Goal: Task Accomplishment & Management: Manage account settings

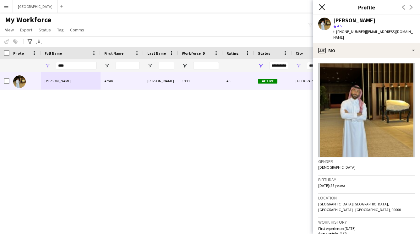
click at [322, 6] on icon "Close pop-in" at bounding box center [322, 7] width 6 height 6
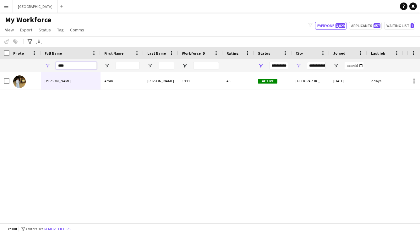
click at [68, 64] on input "****" at bounding box center [76, 66] width 41 height 8
type input "*"
type input "**********"
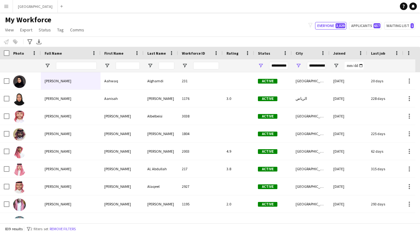
click at [8, 5] on app-icon "Menu" at bounding box center [6, 6] width 5 height 5
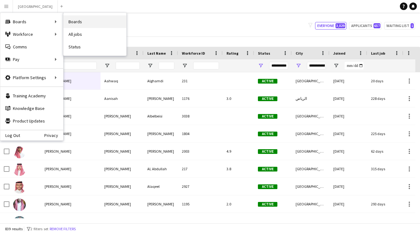
click at [96, 15] on link "Boards" at bounding box center [94, 21] width 63 height 13
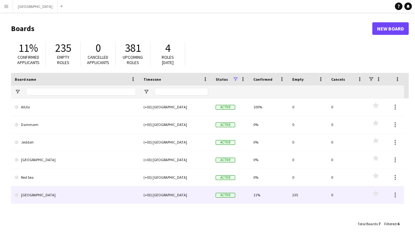
click at [93, 190] on link "[GEOGRAPHIC_DATA]" at bounding box center [75, 195] width 121 height 18
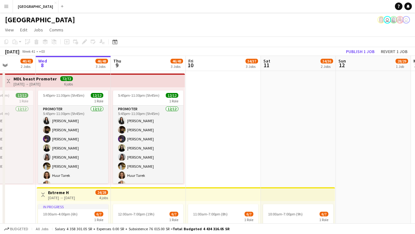
click at [8, 4] on app-icon "Menu" at bounding box center [6, 6] width 5 height 5
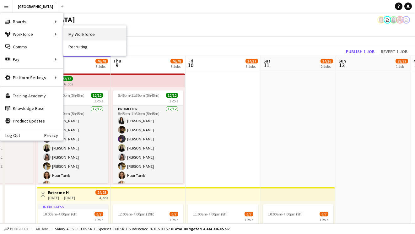
click at [71, 34] on link "My Workforce" at bounding box center [94, 34] width 63 height 13
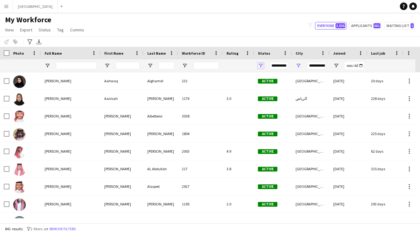
click at [261, 64] on span "Open Filter Menu" at bounding box center [261, 66] width 6 height 6
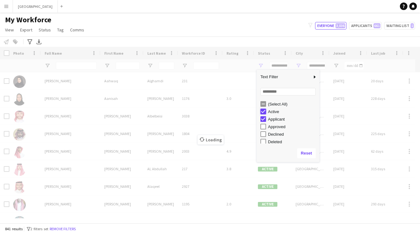
type input "**********"
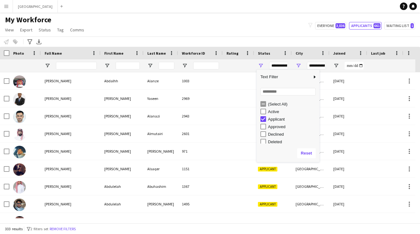
click at [253, 38] on div "Notify workforce Add to tag Select at least one crew to tag him or her. Advance…" at bounding box center [210, 41] width 420 height 10
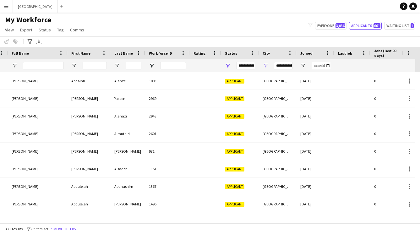
scroll to position [0, 78]
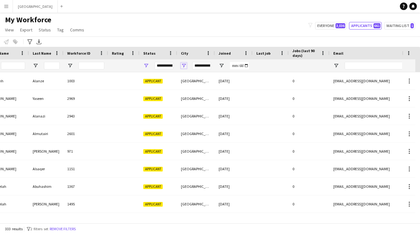
click at [183, 65] on span "Open Filter Menu" at bounding box center [184, 66] width 6 height 6
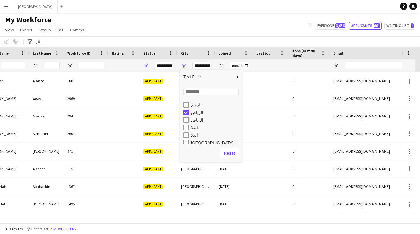
type input "**********"
click at [213, 31] on div "My Workforce View Views Default view New view Update view Delete view Edit name…" at bounding box center [210, 25] width 420 height 21
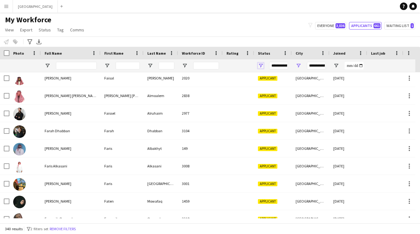
click at [261, 64] on span "Open Filter Menu" at bounding box center [261, 66] width 6 height 6
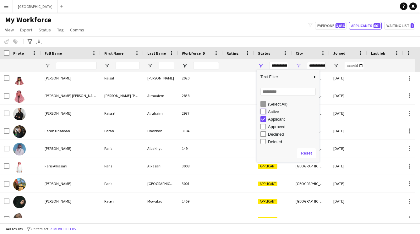
type input "**********"
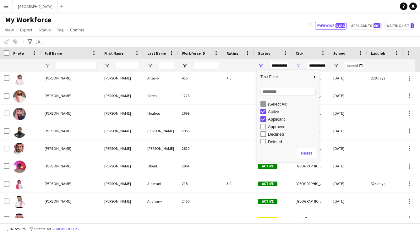
type input "**********"
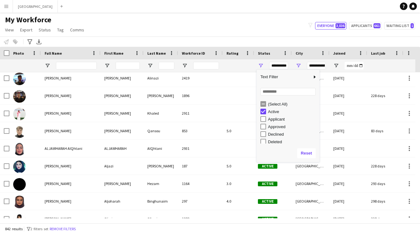
click at [244, 29] on div "My Workforce View Views Default view New view Update view Delete view Edit name…" at bounding box center [210, 25] width 420 height 21
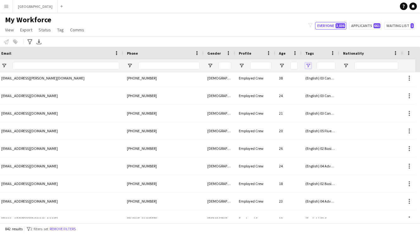
click at [306, 63] on span "Open Filter Menu" at bounding box center [308, 66] width 6 height 6
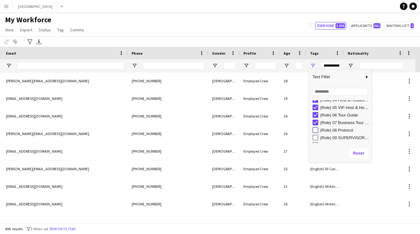
type input "**********"
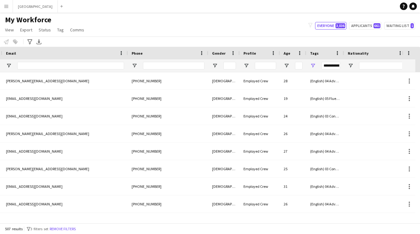
click at [293, 33] on div "My Workforce View Views Default view New view Update view Delete view Edit name…" at bounding box center [210, 25] width 420 height 21
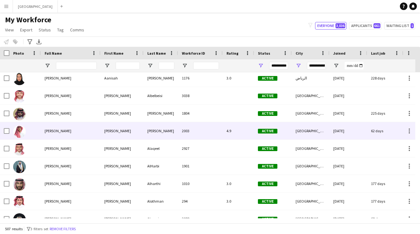
click at [117, 134] on div "[PERSON_NAME]" at bounding box center [121, 130] width 43 height 17
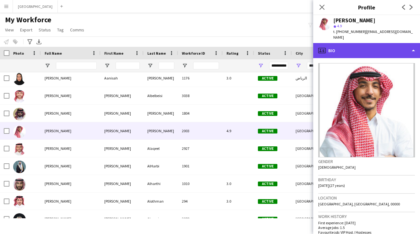
click at [347, 43] on div "profile Bio" at bounding box center [366, 50] width 107 height 15
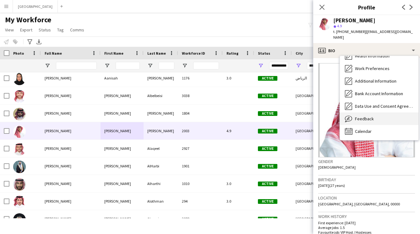
click at [359, 116] on span "Feedback" at bounding box center [364, 119] width 19 height 6
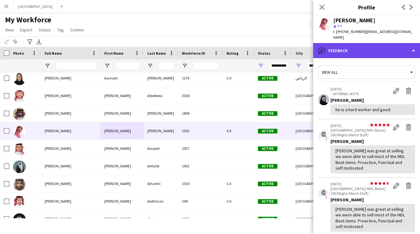
click at [359, 43] on div "bubble-pencil Feedback" at bounding box center [366, 50] width 107 height 15
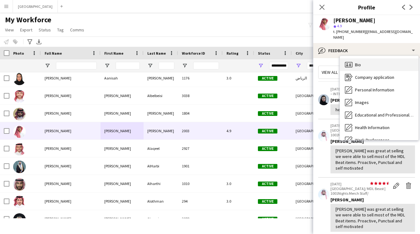
click at [362, 60] on div "Bio Bio" at bounding box center [379, 64] width 78 height 13
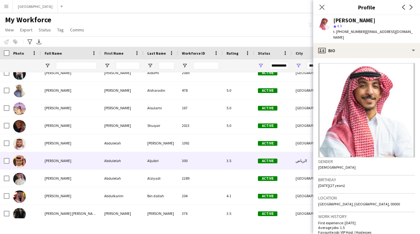
scroll to position [181, 0]
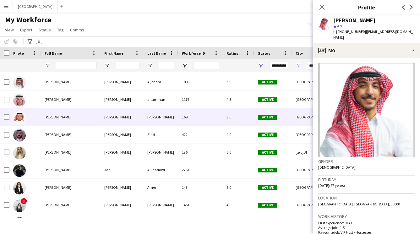
click at [103, 115] on div "[PERSON_NAME]" at bounding box center [121, 116] width 43 height 17
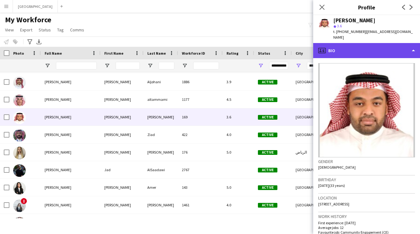
click at [343, 43] on div "profile Bio" at bounding box center [366, 50] width 107 height 15
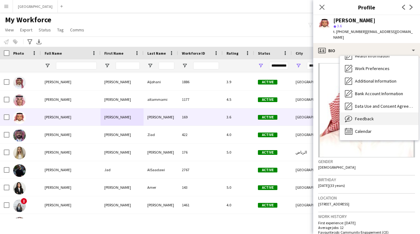
click at [359, 116] on span "Feedback" at bounding box center [364, 119] width 19 height 6
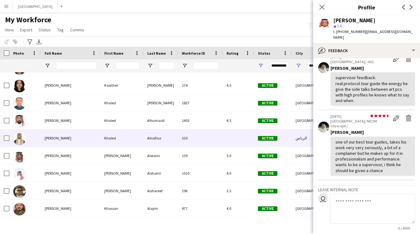
click at [95, 139] on div "[PERSON_NAME]" at bounding box center [71, 137] width 60 height 17
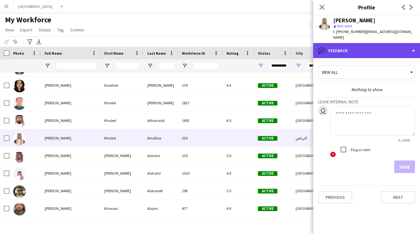
click at [344, 47] on div "bubble-pencil Feedback" at bounding box center [366, 50] width 107 height 15
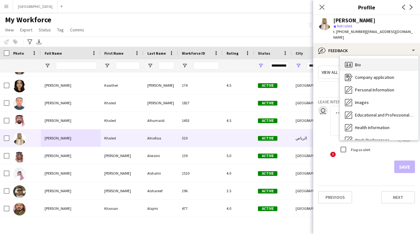
click at [362, 58] on div "Bio Bio" at bounding box center [379, 64] width 78 height 13
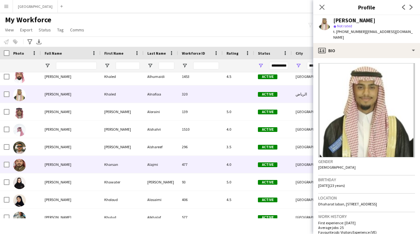
click at [124, 166] on div "Kharsan" at bounding box center [121, 164] width 43 height 17
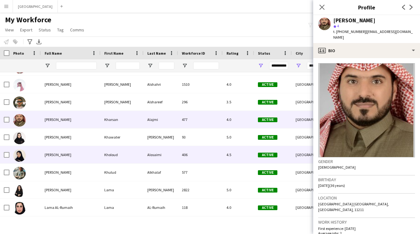
click at [112, 159] on div "Kholoud" at bounding box center [121, 154] width 43 height 17
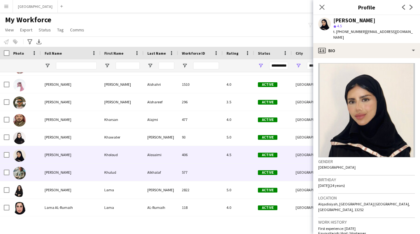
click at [105, 172] on div "Khulud" at bounding box center [121, 172] width 43 height 17
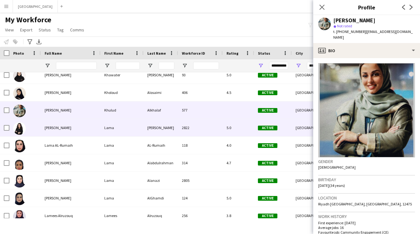
click at [107, 128] on div "Lama" at bounding box center [121, 127] width 43 height 17
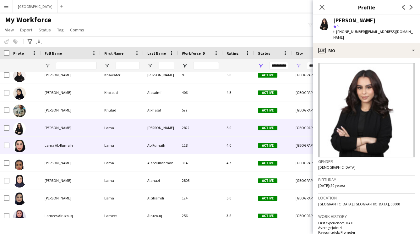
click at [110, 148] on div "Lama" at bounding box center [121, 145] width 43 height 17
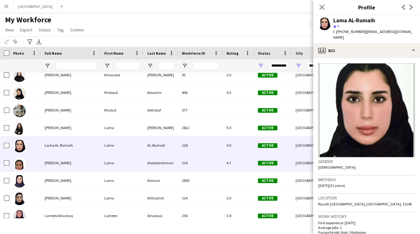
click at [105, 164] on div "Lama" at bounding box center [121, 162] width 43 height 17
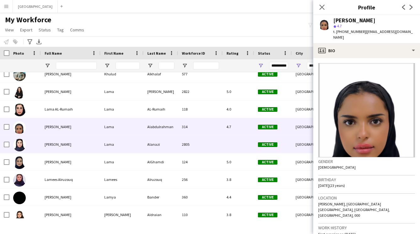
click at [116, 143] on div "Lama" at bounding box center [121, 144] width 43 height 17
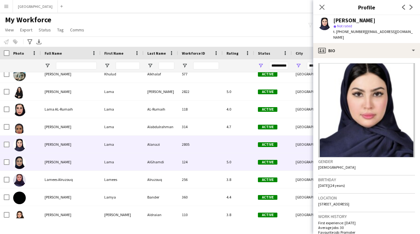
click at [114, 162] on div "Lama" at bounding box center [121, 161] width 43 height 17
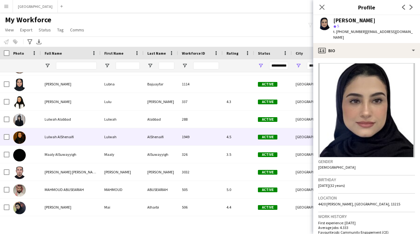
click at [103, 144] on div "Lulwah" at bounding box center [121, 136] width 43 height 17
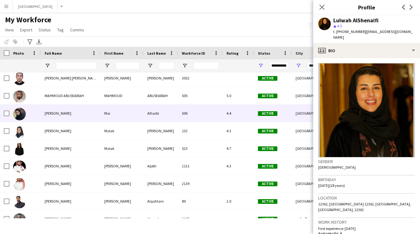
click at [98, 117] on div "[PERSON_NAME]" at bounding box center [71, 113] width 60 height 17
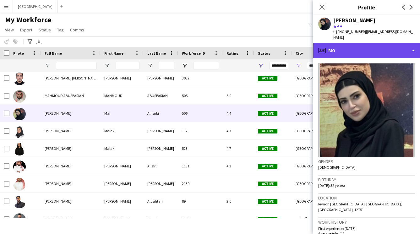
click at [335, 46] on div "profile Bio" at bounding box center [366, 50] width 107 height 15
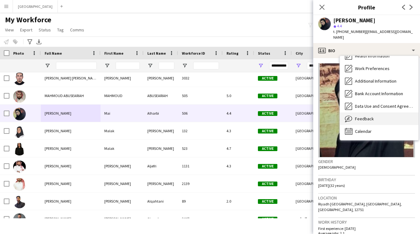
click at [361, 116] on span "Feedback" at bounding box center [364, 119] width 19 height 6
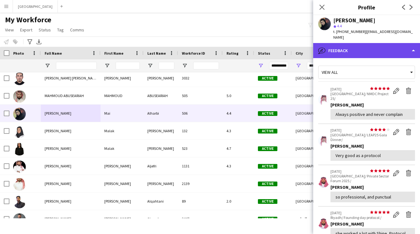
click at [360, 44] on div "bubble-pencil Feedback" at bounding box center [366, 50] width 107 height 15
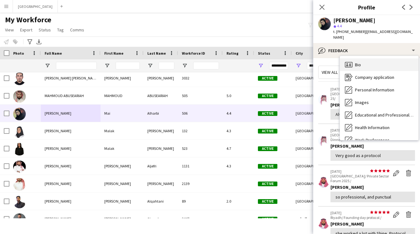
click at [361, 58] on div "Bio Bio" at bounding box center [379, 64] width 78 height 13
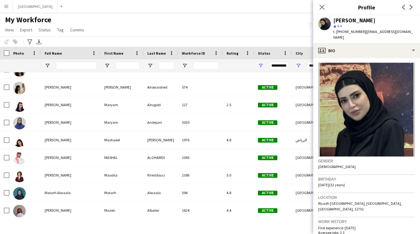
scroll to position [26, 0]
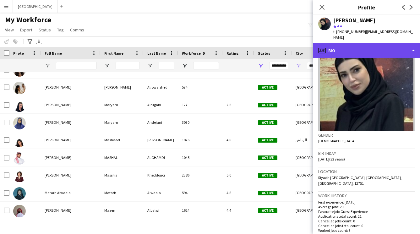
click at [364, 43] on div "profile Bio" at bounding box center [366, 50] width 107 height 15
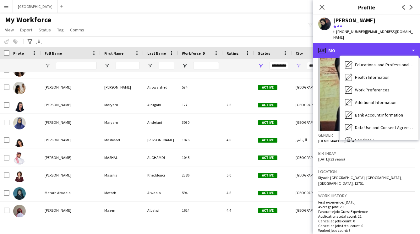
scroll to position [72, 0]
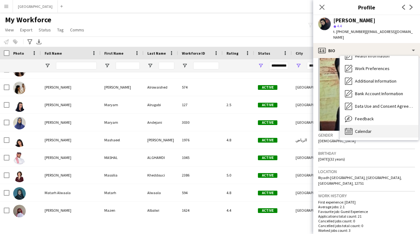
click at [369, 128] on span "Calendar" at bounding box center [363, 131] width 17 height 6
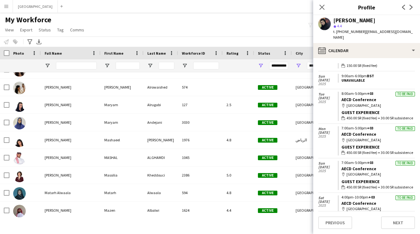
scroll to position [0, 0]
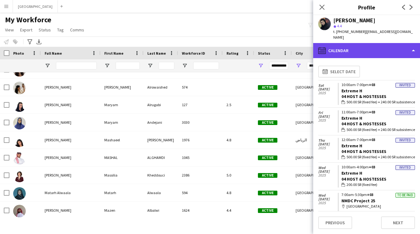
click at [357, 44] on div "calendar-full Calendar" at bounding box center [366, 50] width 107 height 15
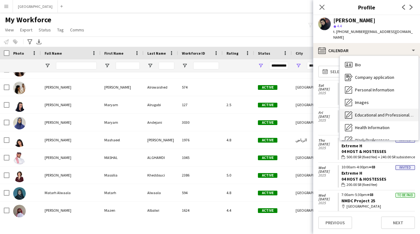
click at [375, 112] on span "Educational and Professional Background" at bounding box center [384, 115] width 58 height 6
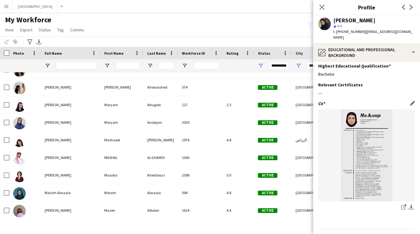
scroll to position [12, 0]
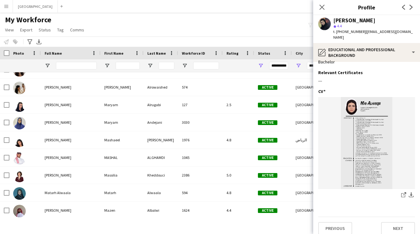
click at [362, 59] on div "Bachelor" at bounding box center [366, 62] width 97 height 6
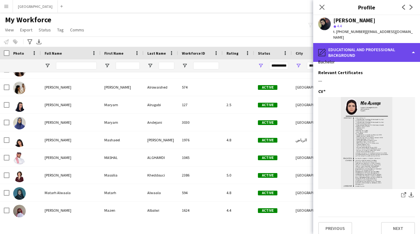
click at [363, 43] on div "pencil4 Educational and Professional Background" at bounding box center [366, 52] width 107 height 19
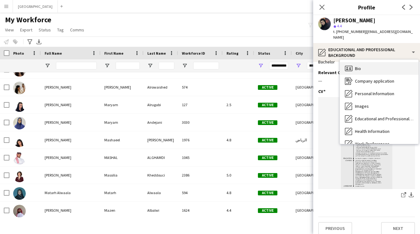
click at [359, 66] on span "Bio" at bounding box center [358, 69] width 6 height 6
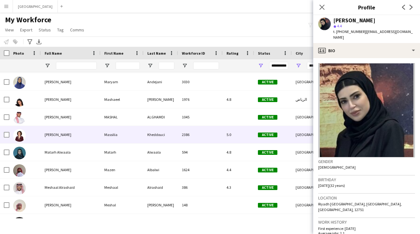
scroll to position [4660, 0]
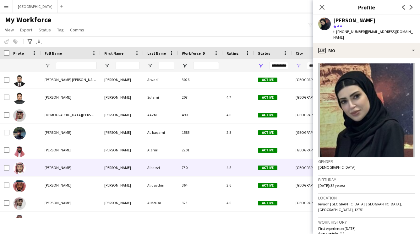
click at [120, 163] on div "[PERSON_NAME]" at bounding box center [121, 167] width 43 height 17
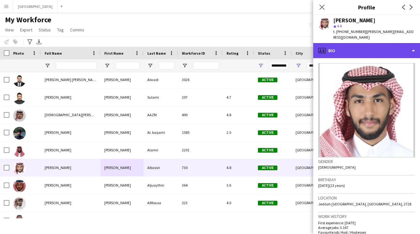
click at [355, 51] on div "profile Bio" at bounding box center [366, 50] width 107 height 15
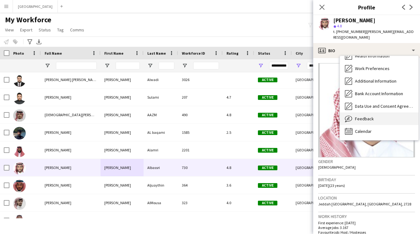
click at [358, 118] on span "Feedback" at bounding box center [364, 119] width 19 height 6
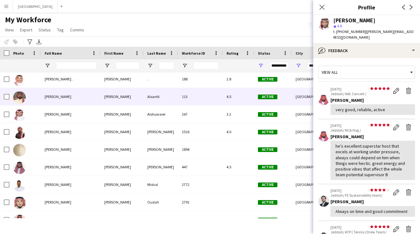
click at [117, 99] on div "[PERSON_NAME]" at bounding box center [121, 96] width 43 height 17
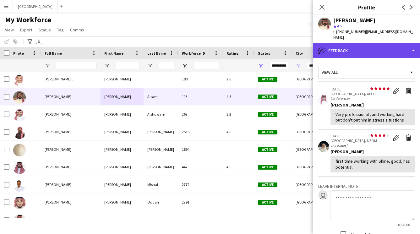
click at [341, 44] on div "bubble-pencil Feedback" at bounding box center [366, 50] width 107 height 15
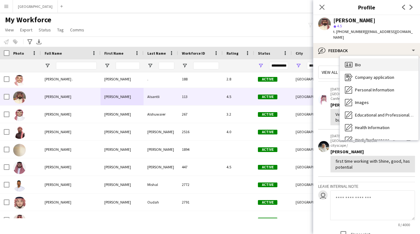
click at [361, 58] on div "Bio Bio" at bounding box center [379, 64] width 78 height 13
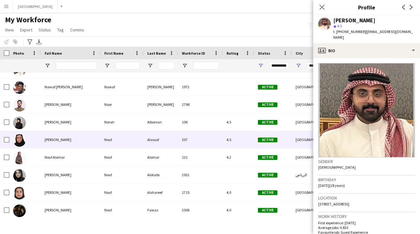
click at [121, 140] on div "Nouf" at bounding box center [121, 139] width 43 height 17
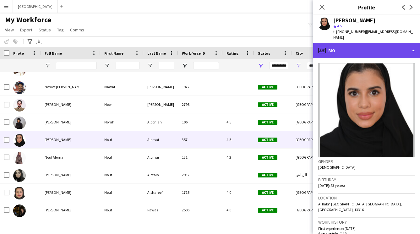
click at [358, 47] on div "profile Bio" at bounding box center [366, 50] width 107 height 15
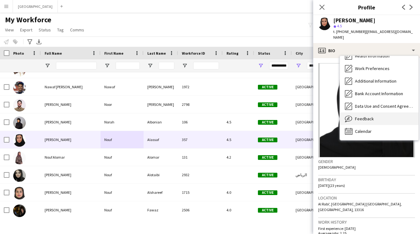
click at [367, 116] on span "Feedback" at bounding box center [364, 119] width 19 height 6
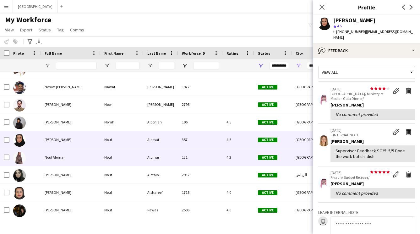
click at [131, 159] on div "Nouf" at bounding box center [121, 156] width 43 height 17
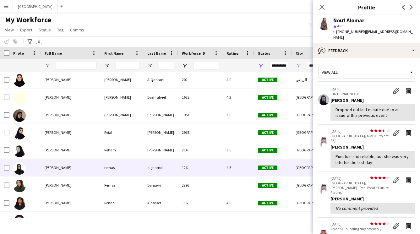
click at [98, 166] on div "[PERSON_NAME]" at bounding box center [71, 167] width 60 height 17
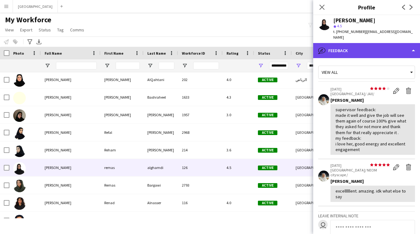
click at [346, 48] on div "bubble-pencil Feedback" at bounding box center [366, 50] width 107 height 15
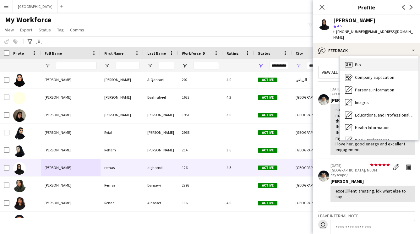
click at [363, 58] on div "Bio Bio" at bounding box center [379, 64] width 78 height 13
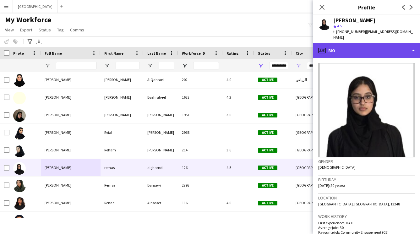
click at [355, 44] on div "profile Bio" at bounding box center [366, 50] width 107 height 15
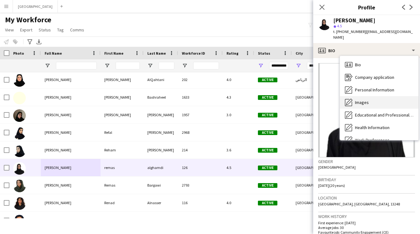
click at [363, 96] on div "Images Images" at bounding box center [379, 102] width 78 height 13
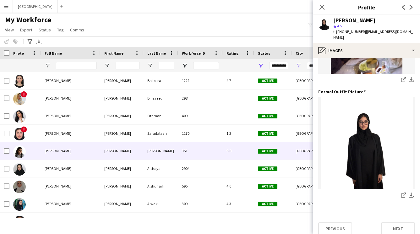
click at [83, 144] on div "[PERSON_NAME]" at bounding box center [71, 150] width 60 height 17
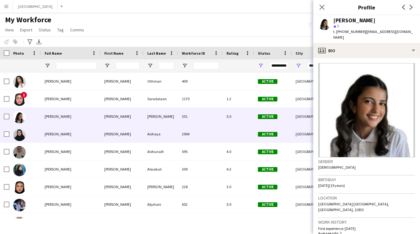
click at [97, 138] on div "[PERSON_NAME]" at bounding box center [71, 133] width 60 height 17
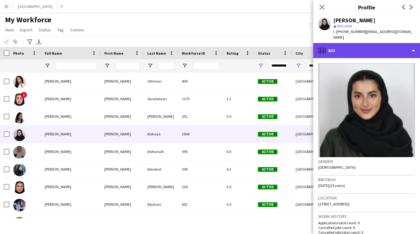
click at [353, 43] on div "profile Bio" at bounding box center [366, 50] width 107 height 15
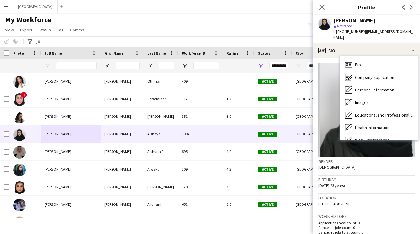
click at [366, 159] on div "Gender [DEMOGRAPHIC_DATA]" at bounding box center [366, 166] width 97 height 18
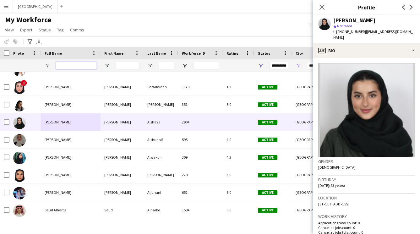
click at [86, 68] on input "Full Name Filter Input" at bounding box center [76, 66] width 41 height 8
type input "**********"
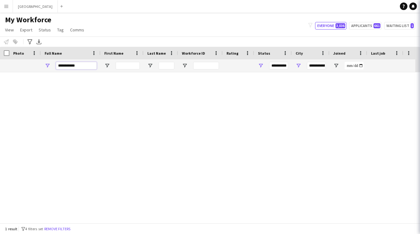
type input "**********"
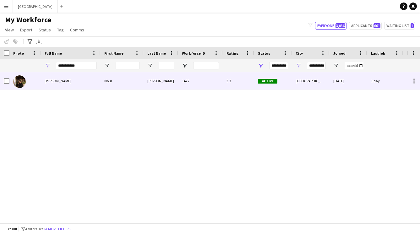
click at [84, 79] on div "[PERSON_NAME]" at bounding box center [71, 80] width 60 height 17
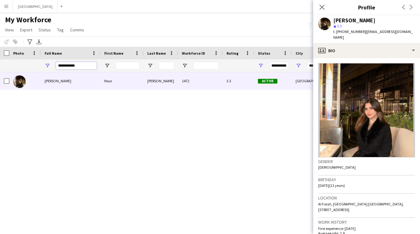
click at [85, 64] on input "**********" at bounding box center [76, 66] width 41 height 8
type input "*"
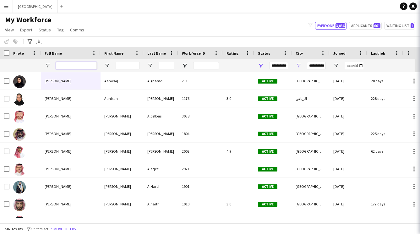
type input "**********"
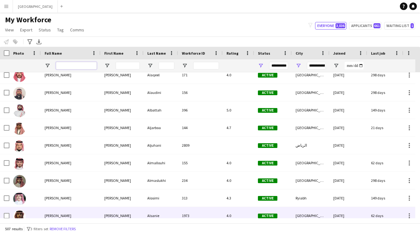
scroll to position [389, 0]
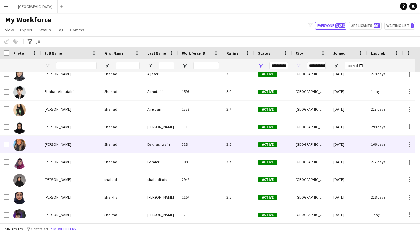
click at [101, 146] on div "Shahad" at bounding box center [121, 144] width 43 height 17
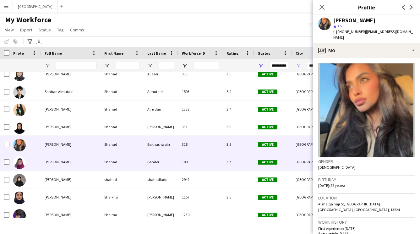
click at [101, 159] on div "Shahad" at bounding box center [121, 161] width 43 height 17
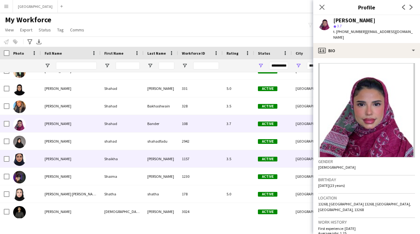
click at [98, 157] on div "[PERSON_NAME]" at bounding box center [71, 158] width 60 height 17
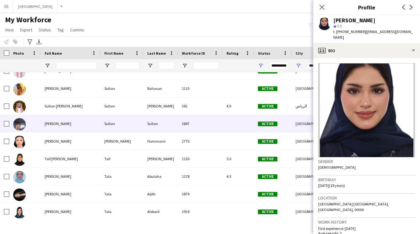
scroll to position [8110, 0]
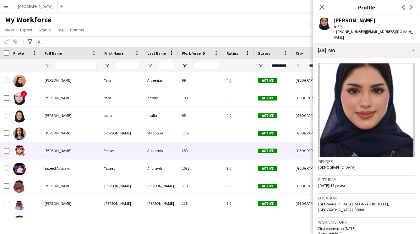
click at [164, 147] on div "Alkhamis" at bounding box center [160, 150] width 35 height 17
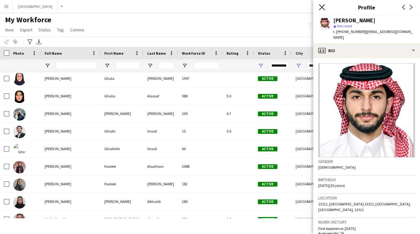
click at [324, 7] on icon "Close pop-in" at bounding box center [322, 7] width 6 height 6
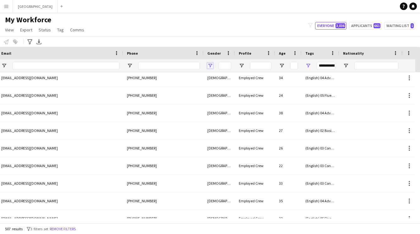
click at [209, 66] on span "Open Filter Menu" at bounding box center [210, 66] width 6 height 6
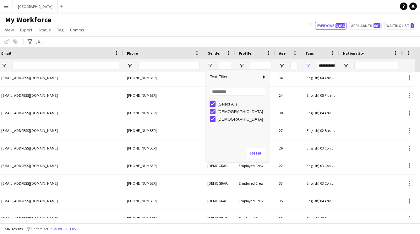
type input "***"
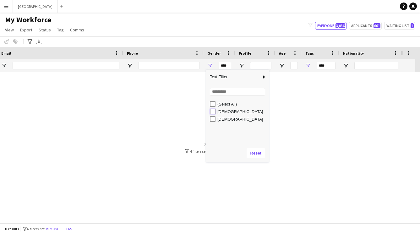
type input "**********"
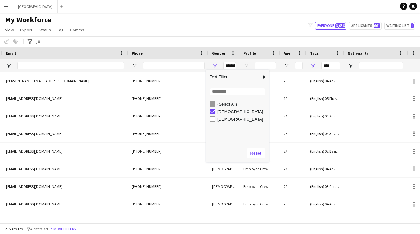
type input "**********"
click at [218, 38] on div "Notify workforce Add to tag Select at least one crew to tag him or her. Advance…" at bounding box center [210, 41] width 420 height 10
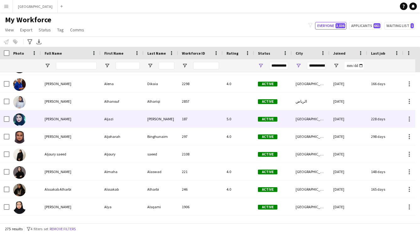
click at [162, 122] on div "[PERSON_NAME]" at bounding box center [160, 118] width 35 height 17
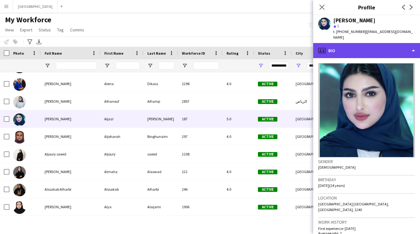
click at [375, 46] on div "profile Bio" at bounding box center [366, 50] width 107 height 15
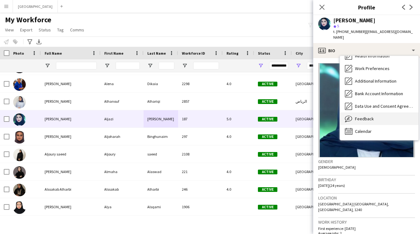
click at [364, 116] on span "Feedback" at bounding box center [364, 119] width 19 height 6
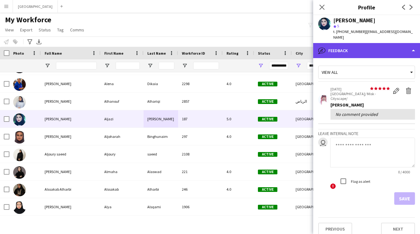
click at [345, 48] on div "bubble-pencil Feedback" at bounding box center [366, 50] width 107 height 15
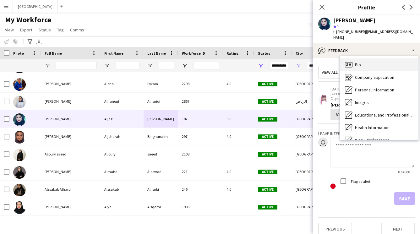
click at [365, 60] on div "Bio Bio" at bounding box center [379, 64] width 78 height 13
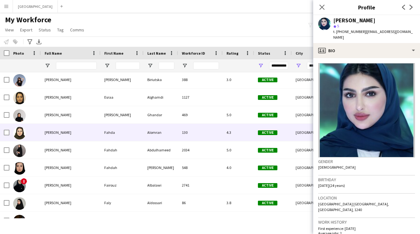
click at [129, 132] on div "Fahda" at bounding box center [121, 132] width 43 height 17
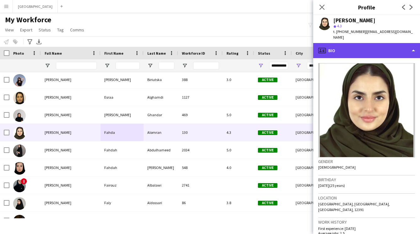
click at [361, 43] on div "profile Bio" at bounding box center [366, 50] width 107 height 15
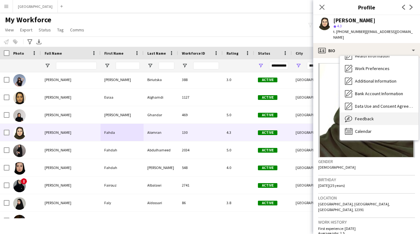
click at [363, 116] on span "Feedback" at bounding box center [364, 119] width 19 height 6
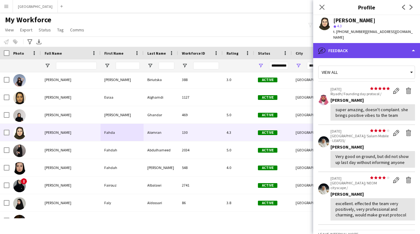
click at [358, 51] on div "bubble-pencil Feedback" at bounding box center [366, 50] width 107 height 15
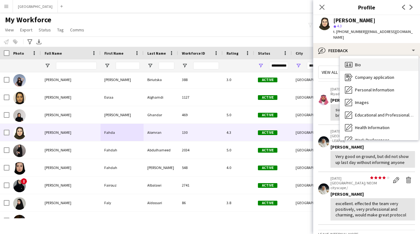
click at [362, 60] on div "Bio Bio" at bounding box center [379, 64] width 78 height 13
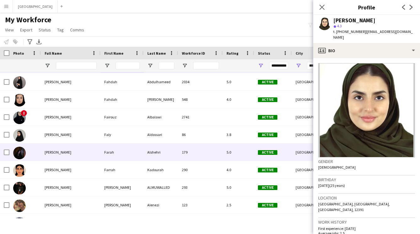
click at [116, 148] on div "Farah" at bounding box center [121, 151] width 43 height 17
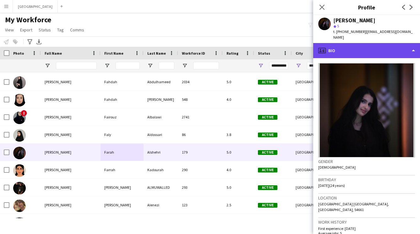
click at [358, 43] on div "profile Bio" at bounding box center [366, 50] width 107 height 15
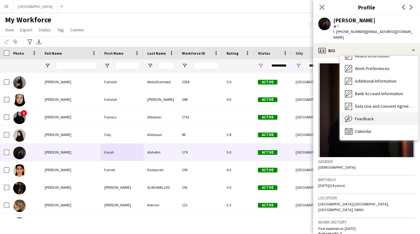
click at [366, 112] on div "Feedback Feedback" at bounding box center [379, 118] width 78 height 13
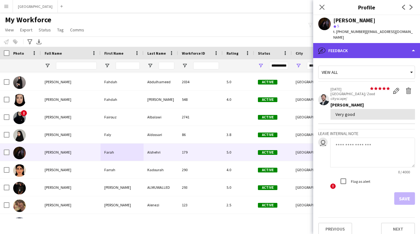
click at [364, 47] on div "bubble-pencil Feedback" at bounding box center [366, 50] width 107 height 15
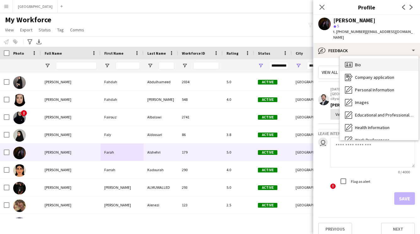
click at [370, 58] on div "Bio Bio" at bounding box center [379, 64] width 78 height 13
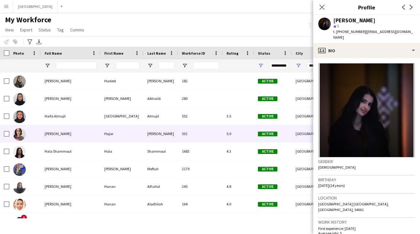
scroll to position [1318, 0]
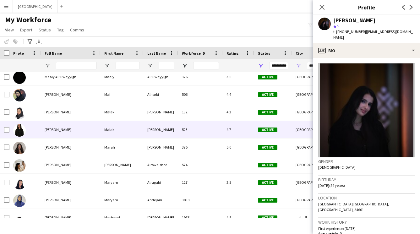
click at [117, 128] on div "Malak" at bounding box center [121, 129] width 43 height 17
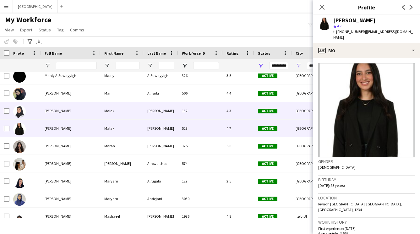
click at [160, 111] on div "[PERSON_NAME]" at bounding box center [160, 110] width 35 height 17
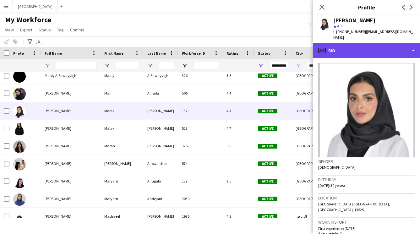
click at [373, 46] on div "profile Bio" at bounding box center [366, 50] width 107 height 15
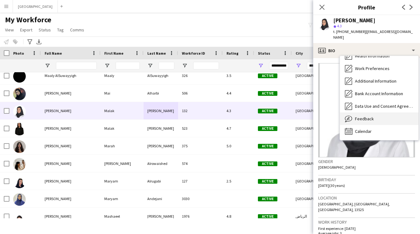
click at [368, 121] on span "Feedback" at bounding box center [364, 119] width 19 height 6
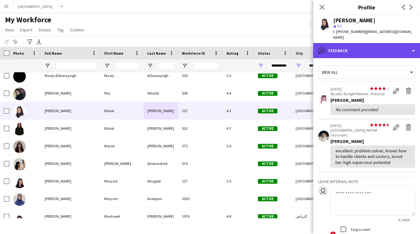
click at [363, 53] on div "bubble-pencil Feedback" at bounding box center [366, 50] width 107 height 15
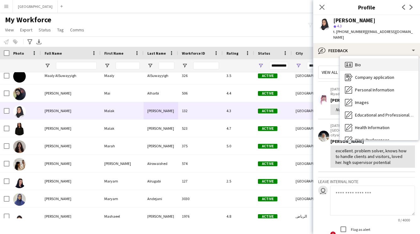
click at [365, 67] on div "Bio Bio" at bounding box center [379, 64] width 78 height 13
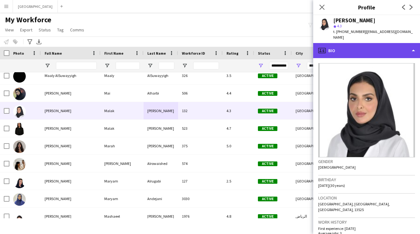
click at [359, 52] on div "profile Bio" at bounding box center [366, 50] width 107 height 15
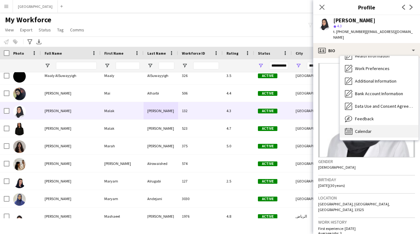
click at [368, 127] on div "Calendar Calendar" at bounding box center [379, 131] width 78 height 13
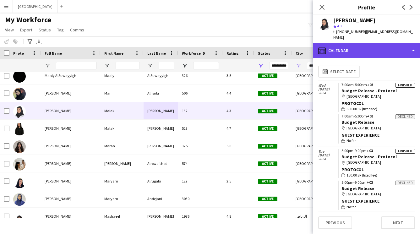
click at [363, 56] on div "calendar-full Calendar" at bounding box center [366, 50] width 107 height 15
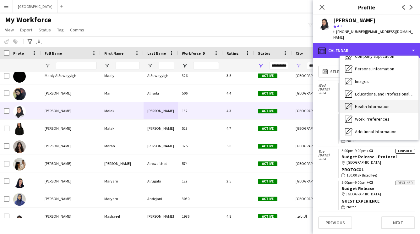
scroll to position [0, 0]
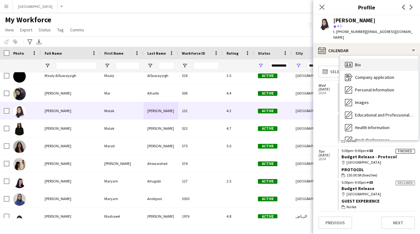
click at [359, 67] on div "Bio Bio" at bounding box center [379, 64] width 78 height 13
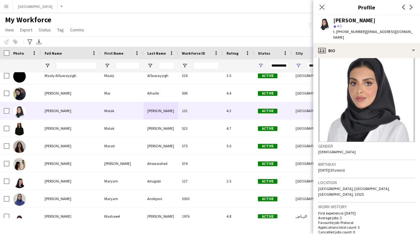
scroll to position [5, 0]
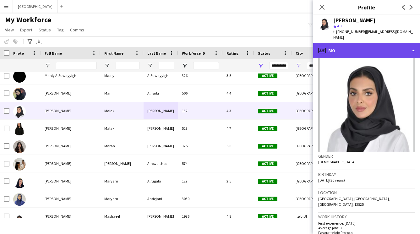
click at [358, 48] on div "profile Bio" at bounding box center [366, 50] width 107 height 15
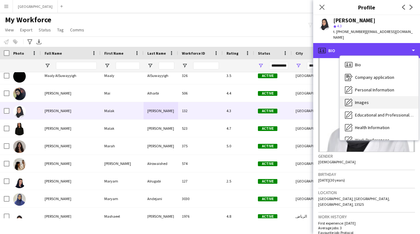
scroll to position [72, 0]
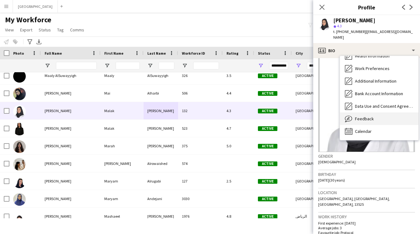
click at [362, 120] on span "Feedback" at bounding box center [364, 119] width 19 height 6
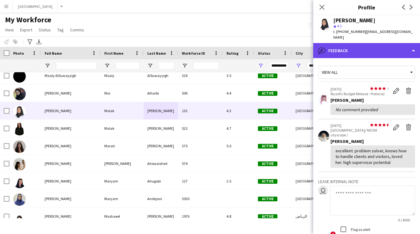
click at [359, 43] on div "bubble-pencil Feedback" at bounding box center [366, 50] width 107 height 15
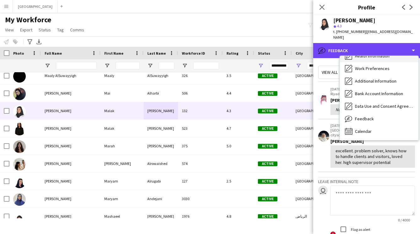
scroll to position [0, 0]
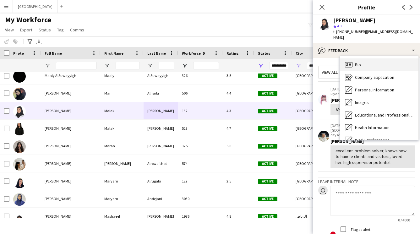
click at [361, 62] on div "Bio Bio" at bounding box center [379, 64] width 78 height 13
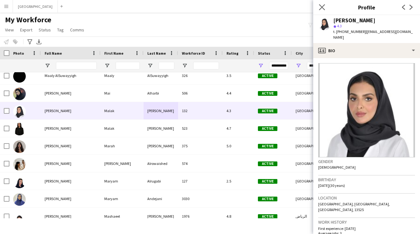
click at [320, 10] on app-icon "Close pop-in" at bounding box center [321, 7] width 9 height 9
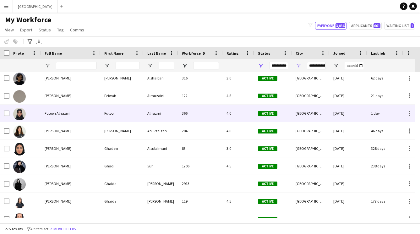
scroll to position [565, 0]
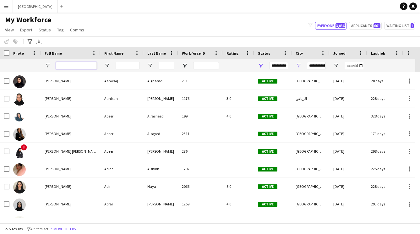
click at [69, 66] on input "Full Name Filter Input" at bounding box center [76, 66] width 41 height 8
type input "****"
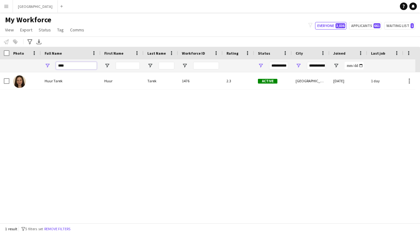
type input "**********"
click at [94, 91] on div "Huur [PERSON_NAME] Huur [PERSON_NAME] 1476 2.3 Active [GEOGRAPHIC_DATA] [DATE] …" at bounding box center [203, 145] width 407 height 146
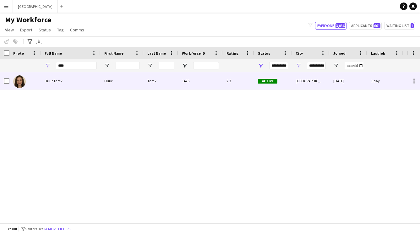
click at [94, 85] on div "Huur Tarek" at bounding box center [71, 80] width 60 height 17
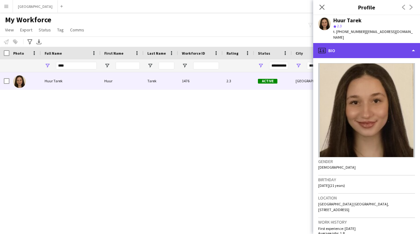
click at [350, 43] on div "profile Bio" at bounding box center [366, 50] width 107 height 15
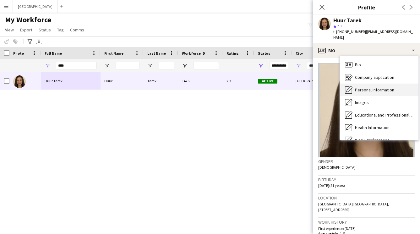
click at [355, 87] on span "Personal Information" at bounding box center [374, 90] width 39 height 6
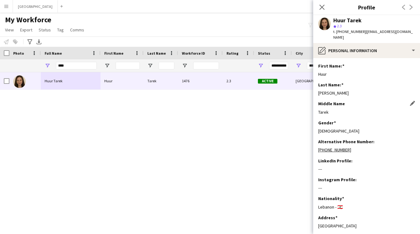
scroll to position [335, 0]
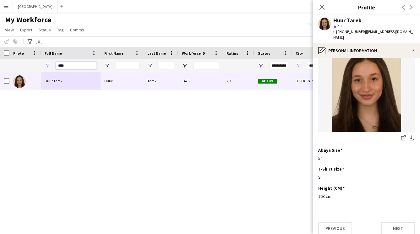
click at [78, 65] on input "****" at bounding box center [76, 66] width 41 height 8
type input "*"
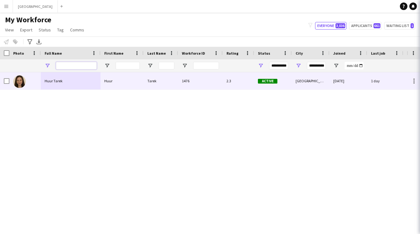
type input "**********"
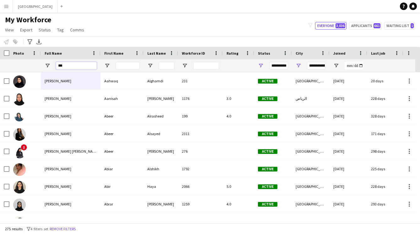
type input "****"
type input "**********"
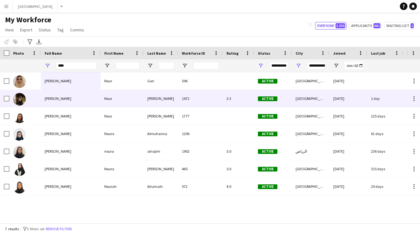
click at [86, 100] on div "[PERSON_NAME]" at bounding box center [71, 98] width 60 height 17
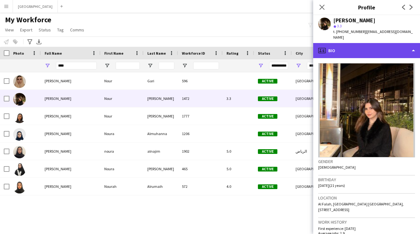
click at [364, 46] on div "profile Bio" at bounding box center [366, 50] width 107 height 15
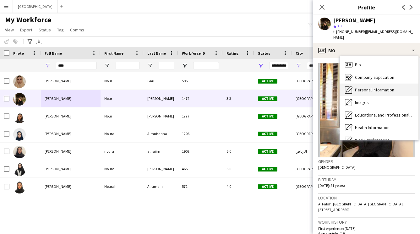
click at [369, 87] on span "Personal Information" at bounding box center [374, 90] width 39 height 6
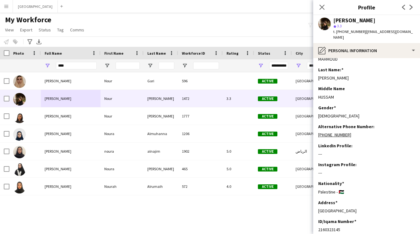
scroll to position [0, 0]
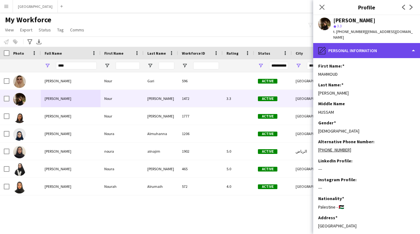
click at [360, 46] on div "pencil4 Personal Information" at bounding box center [366, 50] width 107 height 15
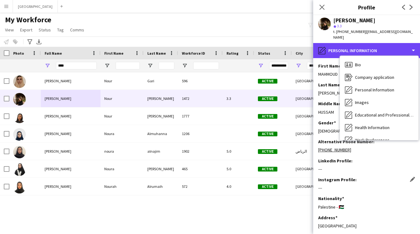
scroll to position [315, 0]
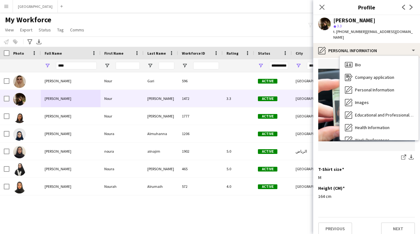
click at [340, 154] on div "share-external-link-1 download-bottom" at bounding box center [366, 158] width 97 height 8
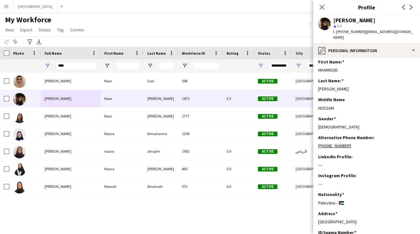
scroll to position [0, 0]
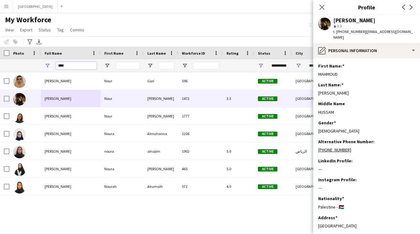
click at [94, 65] on input "****" at bounding box center [76, 66] width 41 height 8
type input "*"
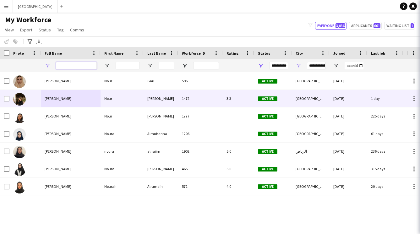
type input "**********"
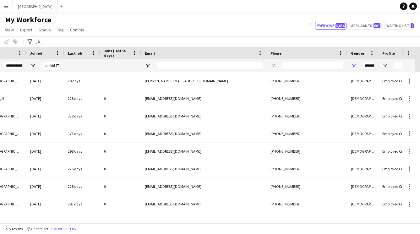
scroll to position [0, 446]
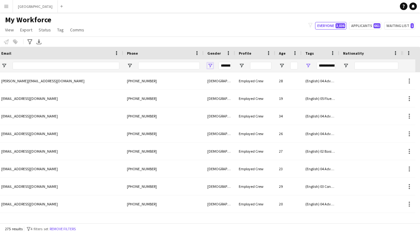
click at [210, 64] on span "Open Filter Menu" at bounding box center [210, 66] width 6 height 6
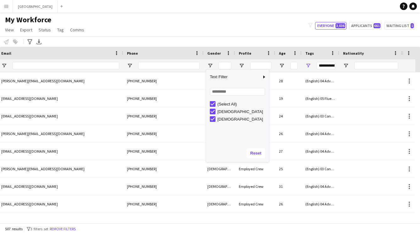
click at [205, 27] on div "My Workforce View Views Default view New view Update view Delete view Edit name…" at bounding box center [210, 25] width 420 height 21
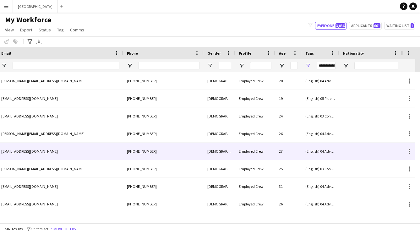
scroll to position [0, 0]
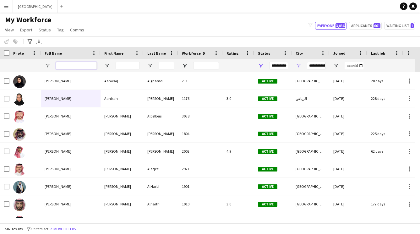
click at [69, 64] on input "Full Name Filter Input" at bounding box center [76, 66] width 41 height 8
type input "**"
type input "**********"
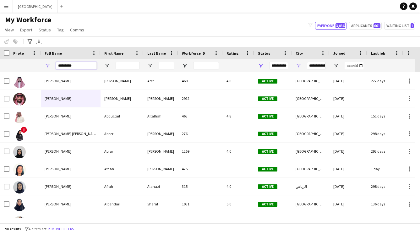
type input "**********"
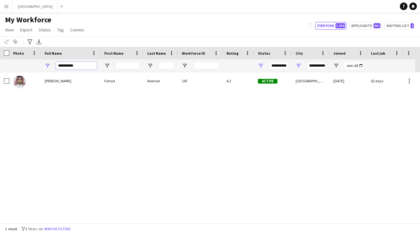
type input "**********"
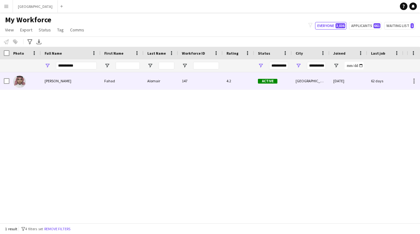
click at [69, 85] on div "[PERSON_NAME]" at bounding box center [71, 80] width 60 height 17
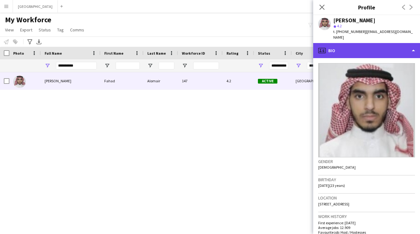
click at [356, 51] on div "profile Bio" at bounding box center [366, 50] width 107 height 15
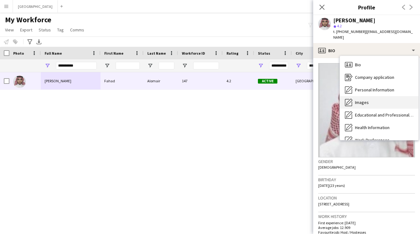
click at [361, 96] on div "Images Images" at bounding box center [379, 102] width 78 height 13
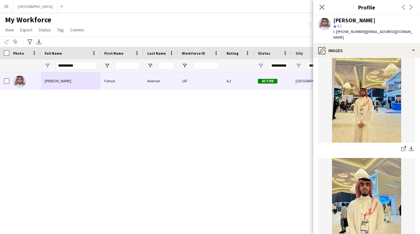
scroll to position [251, 0]
click at [403, 146] on icon at bounding box center [404, 147] width 3 height 3
click at [83, 66] on input "**********" at bounding box center [76, 66] width 41 height 8
type input "*"
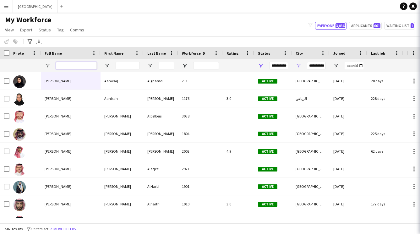
type input "**********"
click at [263, 64] on span "Open Filter Menu" at bounding box center [261, 66] width 6 height 6
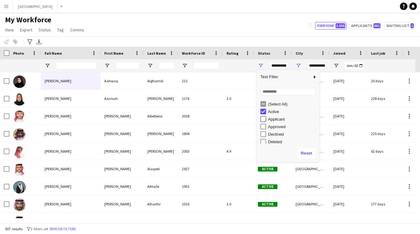
type input "**********"
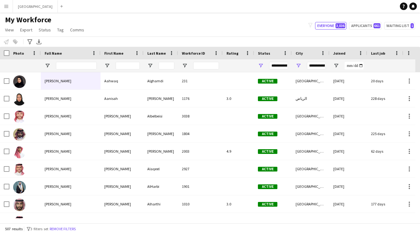
click at [267, 27] on div "My Workforce View Views Default view New view Update view Delete view Edit name…" at bounding box center [210, 25] width 420 height 21
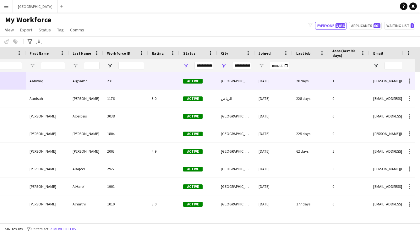
scroll to position [0, 187]
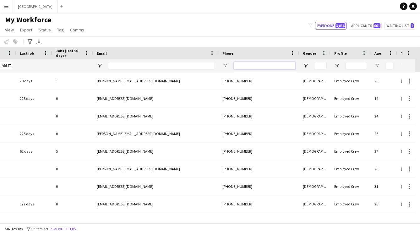
click at [239, 66] on input "Phone Filter Input" at bounding box center [265, 66] width 62 height 8
type input "**"
type input "**********"
type input "*****"
type input "***"
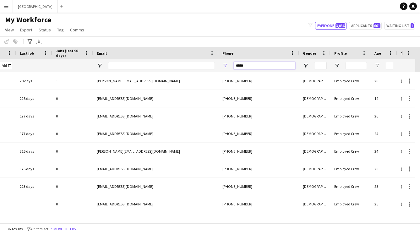
type input "***"
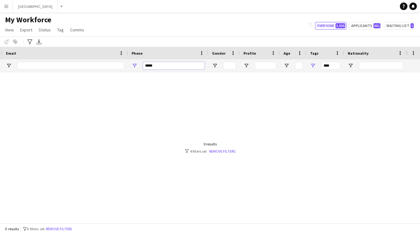
type input "*****"
click at [313, 62] on div "***" at bounding box center [325, 65] width 38 height 13
click at [311, 64] on span "Open Filter Menu" at bounding box center [313, 66] width 6 height 6
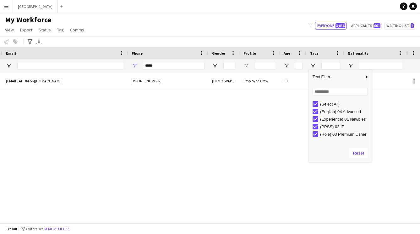
click at [286, 32] on div "My Workforce View Views Default view New view Update view Delete view Edit name…" at bounding box center [210, 25] width 420 height 21
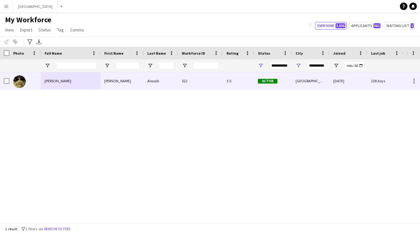
click at [187, 78] on div "522" at bounding box center [200, 80] width 45 height 17
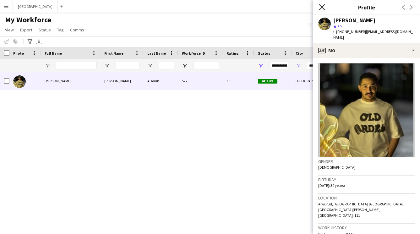
click at [323, 7] on icon "Close pop-in" at bounding box center [322, 7] width 6 height 6
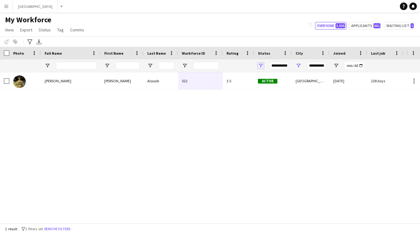
click at [260, 65] on span "Open Filter Menu" at bounding box center [261, 66] width 6 height 6
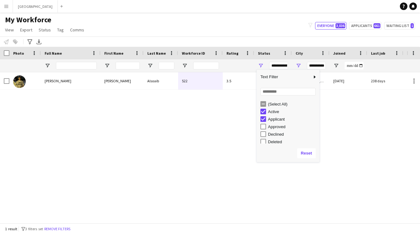
click at [218, 118] on div "238 days 0 [EMAIL_ADDRESS][DOMAIN_NAME] [DATE] [GEOGRAPHIC_DATA] Active 3.5 522…" at bounding box center [203, 145] width 407 height 146
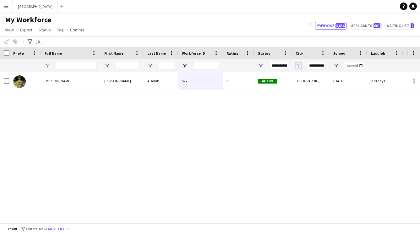
click at [298, 65] on span "Open Filter Menu" at bounding box center [298, 66] width 6 height 6
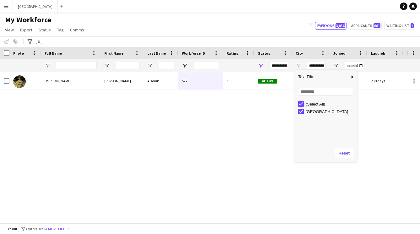
type input "***"
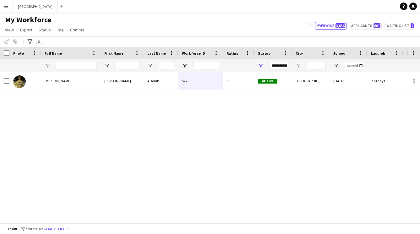
click at [260, 115] on div "[PERSON_NAME] 522 3.5 Active [GEOGRAPHIC_DATA] [DATE] 238 days 0 [EMAIL_ADDRESS…" at bounding box center [203, 145] width 407 height 146
click at [72, 226] on button "Remove filters" at bounding box center [57, 228] width 29 height 7
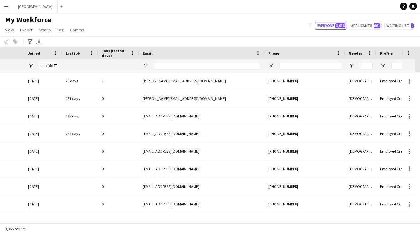
scroll to position [0, 446]
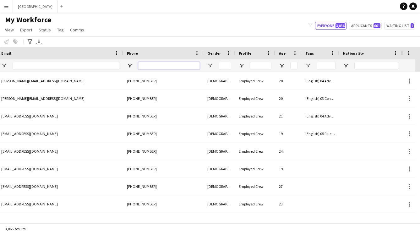
click at [174, 66] on input "Phone Filter Input" at bounding box center [169, 66] width 62 height 8
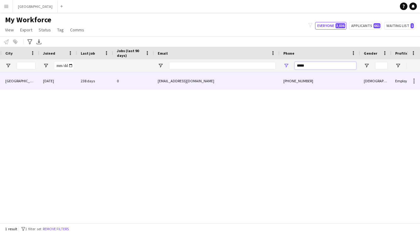
scroll to position [0, 0]
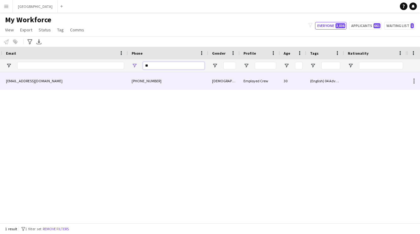
type input "*"
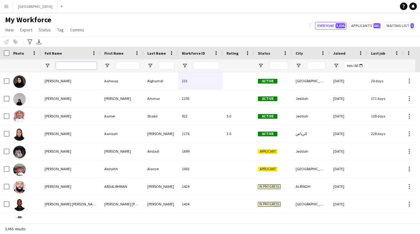
click at [64, 65] on input "Full Name Filter Input" at bounding box center [76, 66] width 41 height 8
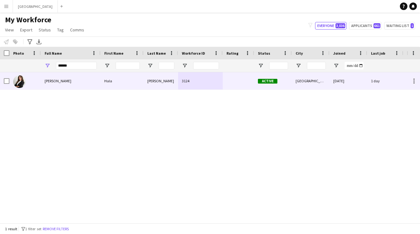
click at [83, 77] on div "[PERSON_NAME]" at bounding box center [71, 80] width 60 height 17
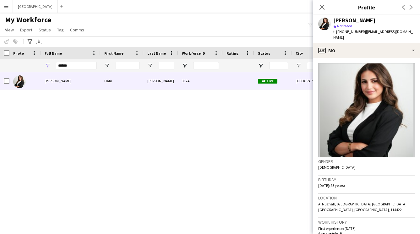
scroll to position [213, 0]
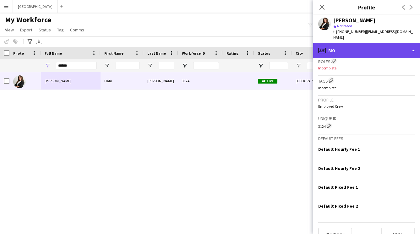
click at [358, 46] on div "profile Bio" at bounding box center [366, 50] width 107 height 15
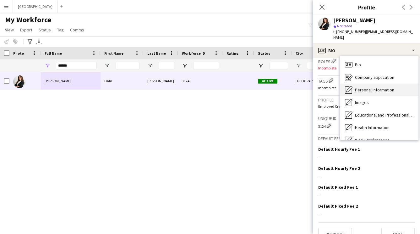
click at [365, 87] on span "Personal Information" at bounding box center [374, 90] width 39 height 6
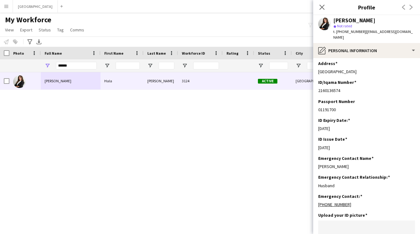
scroll to position [352, 0]
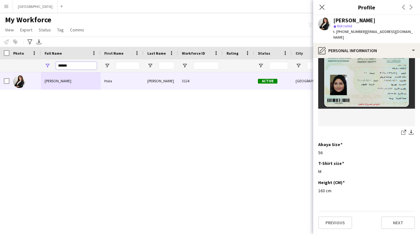
click at [83, 66] on input "******" at bounding box center [76, 66] width 41 height 8
type input "*"
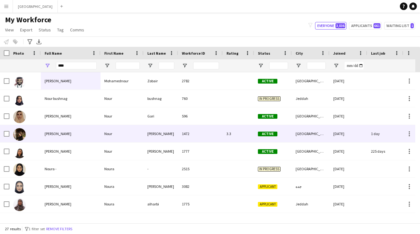
click at [83, 131] on div "[PERSON_NAME]" at bounding box center [71, 133] width 60 height 17
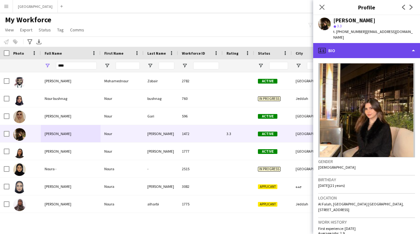
click at [354, 49] on div "profile Bio" at bounding box center [366, 50] width 107 height 15
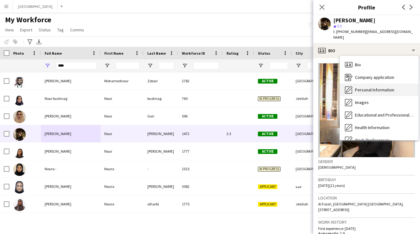
click at [357, 87] on span "Personal Information" at bounding box center [374, 90] width 39 height 6
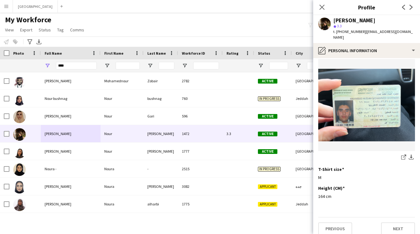
scroll to position [0, 0]
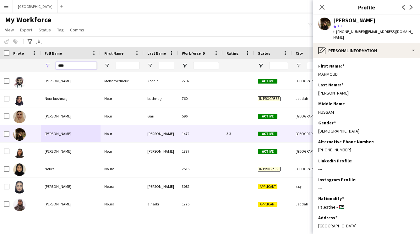
click at [70, 65] on input "****" at bounding box center [76, 66] width 41 height 8
type input "*"
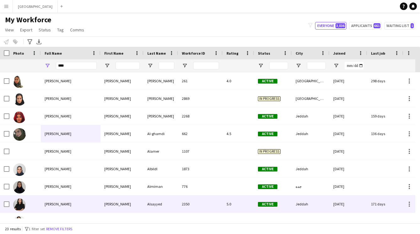
click at [73, 200] on div "Jana Alsayyed" at bounding box center [71, 203] width 60 height 17
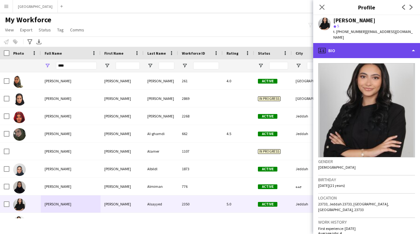
click at [373, 45] on div "profile Bio" at bounding box center [366, 50] width 107 height 15
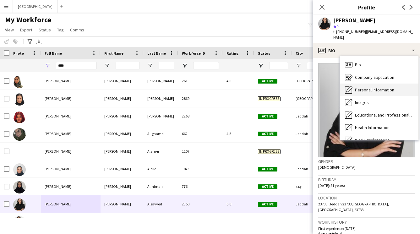
click at [373, 84] on div "Personal Information Personal Information" at bounding box center [379, 90] width 78 height 13
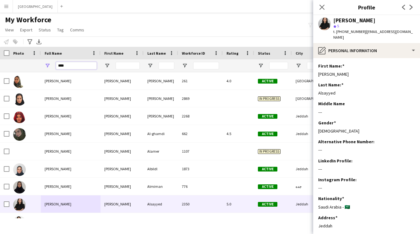
click at [75, 66] on input "****" at bounding box center [76, 66] width 41 height 8
type input "*"
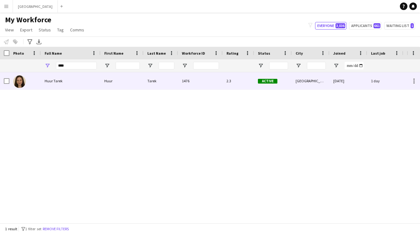
click at [64, 85] on div "Huur Tarek" at bounding box center [71, 80] width 60 height 17
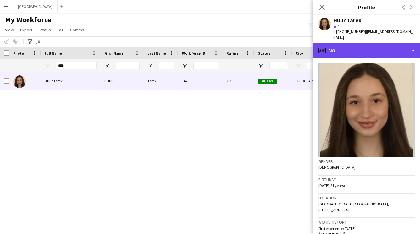
click at [343, 50] on div "profile Bio" at bounding box center [366, 50] width 107 height 15
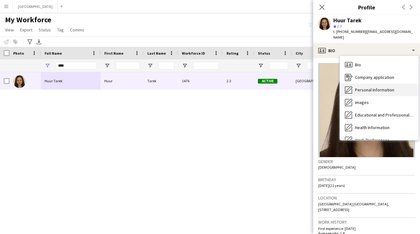
click at [361, 87] on span "Personal Information" at bounding box center [374, 90] width 39 height 6
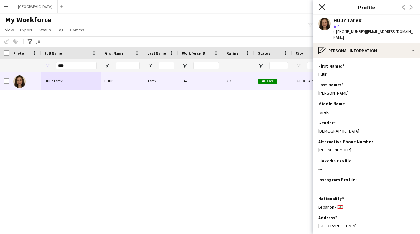
click at [320, 7] on icon "Close pop-in" at bounding box center [322, 7] width 6 height 6
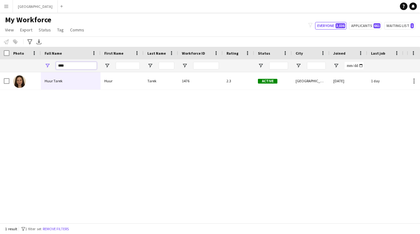
click at [83, 67] on input "****" at bounding box center [76, 66] width 41 height 8
type input "*"
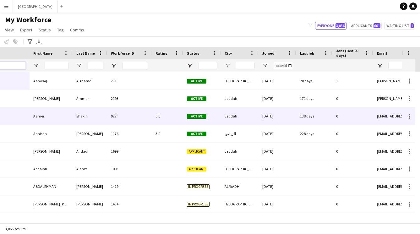
scroll to position [0, 353]
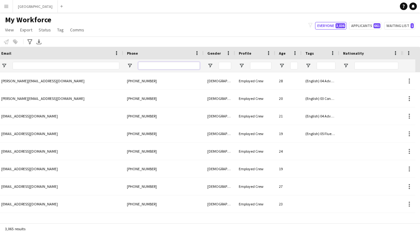
click at [174, 66] on input "Phone Filter Input" at bounding box center [169, 66] width 62 height 8
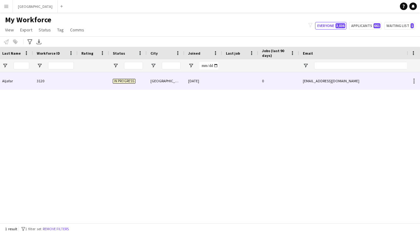
scroll to position [0, 0]
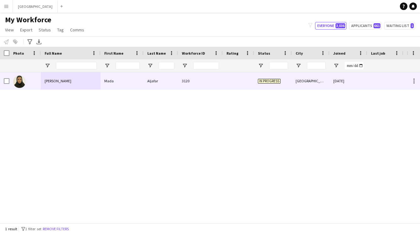
type input "*****"
click at [93, 81] on div "Mada Aljafar" at bounding box center [71, 80] width 60 height 17
click at [87, 81] on div "[PERSON_NAME]" at bounding box center [71, 80] width 60 height 17
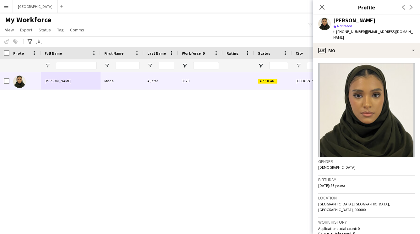
click at [364, 37] on div "Mada Aljafar star Not rated t. +966566341205 | mj.mada@icloud.com" at bounding box center [366, 29] width 107 height 28
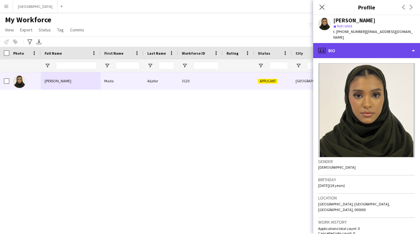
click at [363, 43] on div "profile Bio" at bounding box center [366, 50] width 107 height 15
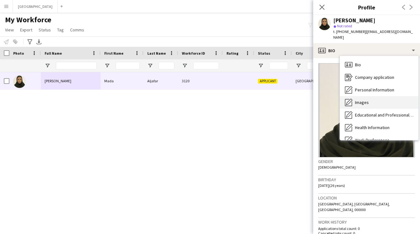
click at [370, 96] on div "Images Images" at bounding box center [379, 102] width 78 height 13
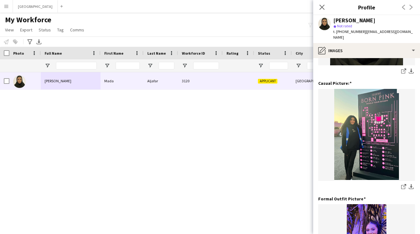
scroll to position [96, 0]
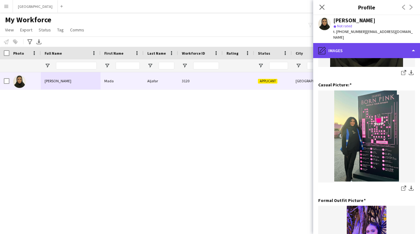
click at [366, 46] on div "pencil4 Images" at bounding box center [366, 50] width 107 height 15
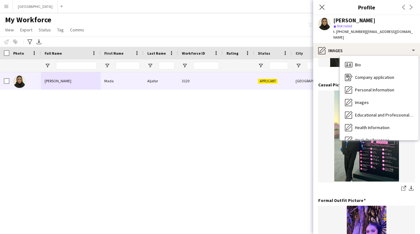
click at [328, 113] on img at bounding box center [366, 136] width 97 height 92
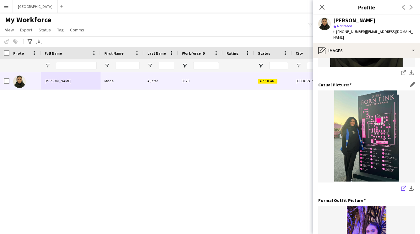
click at [401, 186] on icon "share-external-link-1" at bounding box center [403, 188] width 5 height 5
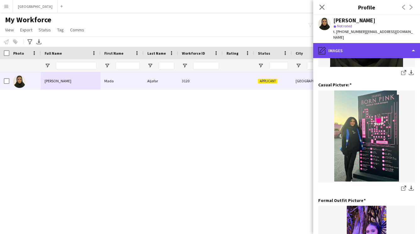
click at [365, 45] on div "pencil4 Images" at bounding box center [366, 50] width 107 height 15
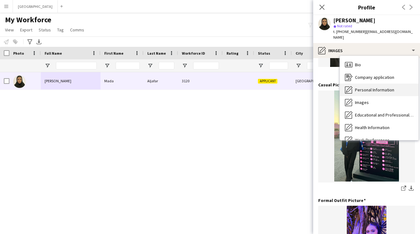
click at [369, 87] on span "Personal Information" at bounding box center [374, 90] width 39 height 6
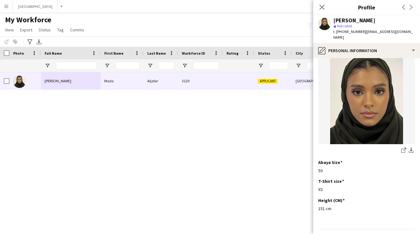
scroll to position [330, 0]
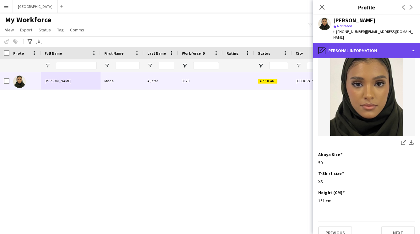
click at [363, 51] on div "pencil4 Personal Information" at bounding box center [366, 50] width 107 height 15
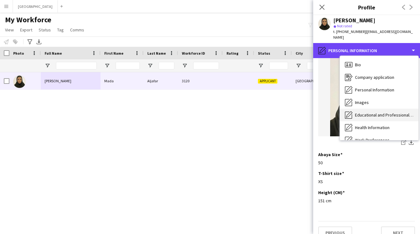
scroll to position [72, 0]
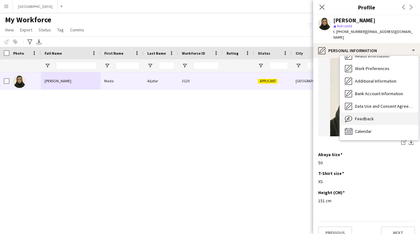
click at [373, 112] on div "Feedback Feedback" at bounding box center [379, 118] width 78 height 13
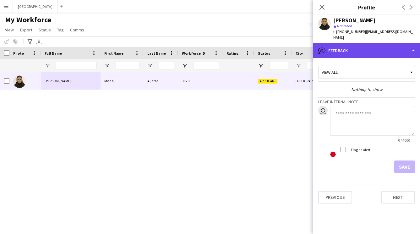
click at [365, 47] on div "bubble-pencil Feedback" at bounding box center [366, 50] width 107 height 15
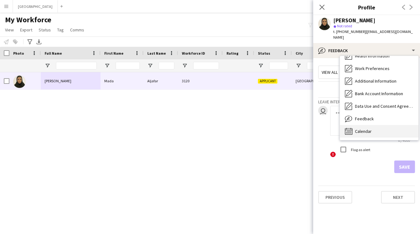
click at [364, 128] on span "Calendar" at bounding box center [363, 131] width 17 height 6
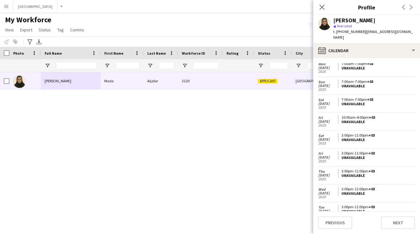
scroll to position [0, 0]
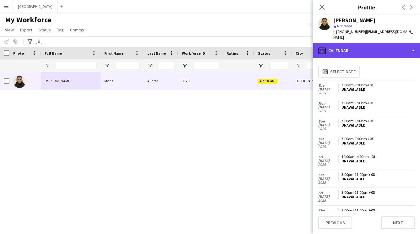
click at [340, 47] on div "calendar-full Calendar" at bounding box center [366, 50] width 107 height 15
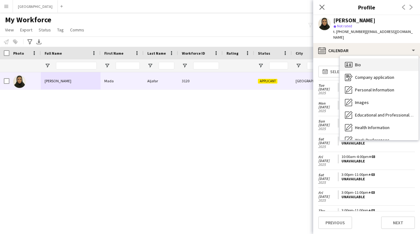
click at [364, 58] on div "Bio Bio" at bounding box center [379, 64] width 78 height 13
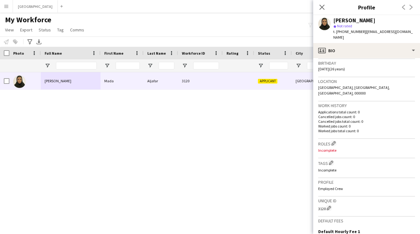
scroll to position [118, 0]
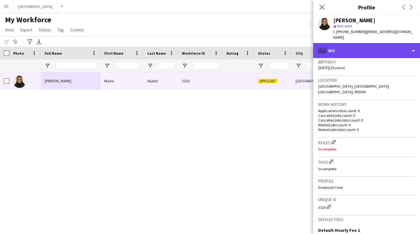
click at [354, 43] on div "profile Bio" at bounding box center [366, 50] width 107 height 15
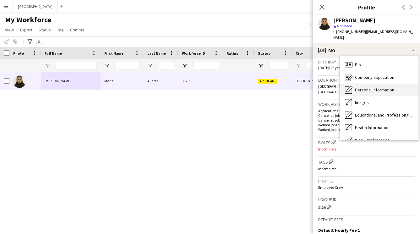
click at [362, 87] on span "Personal Information" at bounding box center [374, 90] width 39 height 6
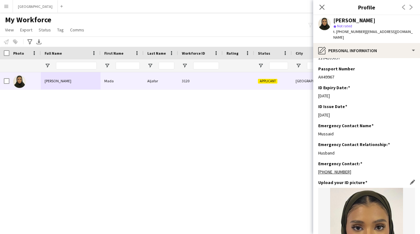
scroll to position [0, 0]
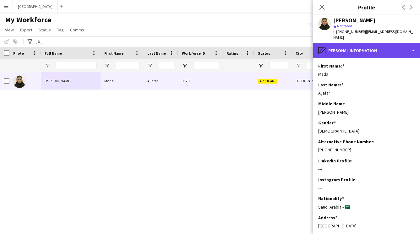
click at [358, 43] on div "pencil4 Personal Information" at bounding box center [366, 50] width 107 height 15
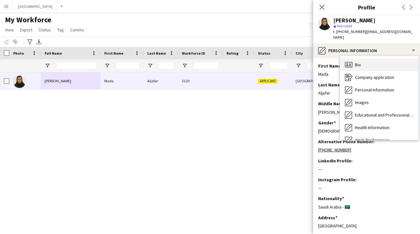
click at [358, 64] on div "Bio Bio" at bounding box center [379, 64] width 78 height 13
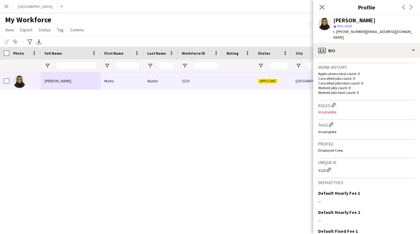
scroll to position [155, 0]
click at [330, 122] on app-icon "Edit crew company tags" at bounding box center [331, 124] width 4 height 4
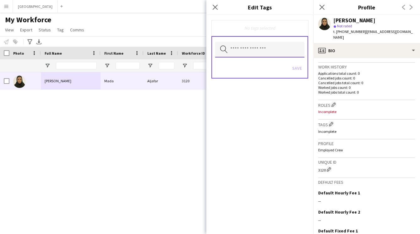
click at [263, 51] on input "text" at bounding box center [259, 50] width 89 height 16
click at [262, 51] on input "text" at bounding box center [259, 50] width 89 height 16
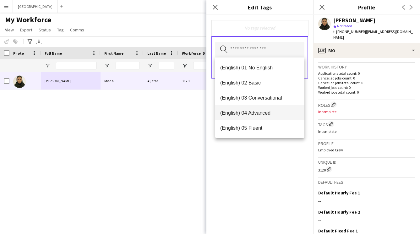
click at [250, 109] on mat-option "(English) 04 Advanced" at bounding box center [259, 112] width 89 height 15
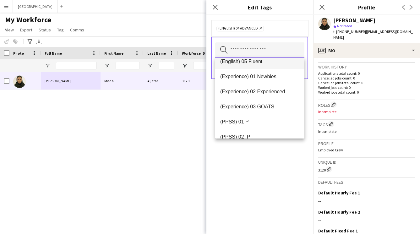
scroll to position [51, 0]
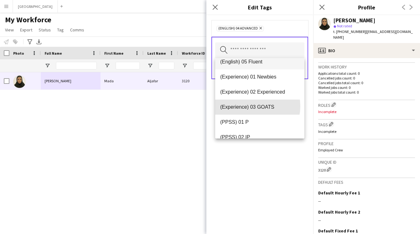
click at [247, 106] on span "(Experience) 03 GOATS" at bounding box center [259, 107] width 79 height 6
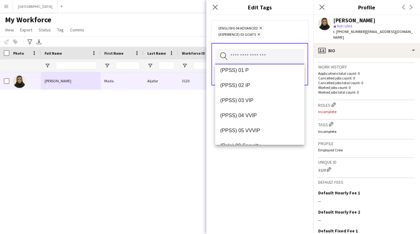
scroll to position [97, 0]
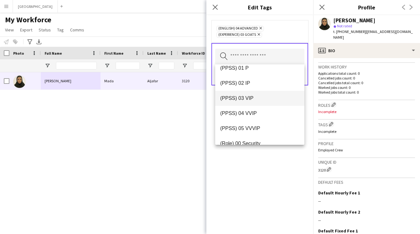
click at [247, 99] on span "(PPSS) 03 VIP" at bounding box center [259, 98] width 79 height 6
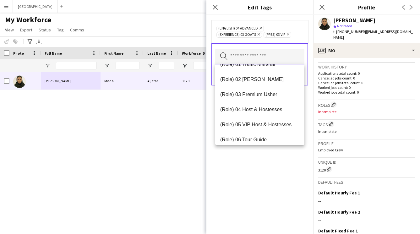
scroll to position [186, 0]
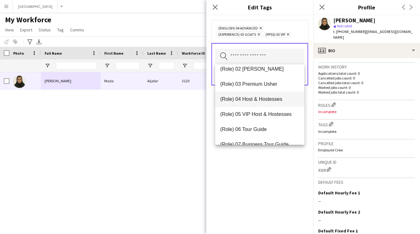
click at [247, 101] on span "(Role) 04 Host & Hostesses" at bounding box center [259, 99] width 79 height 6
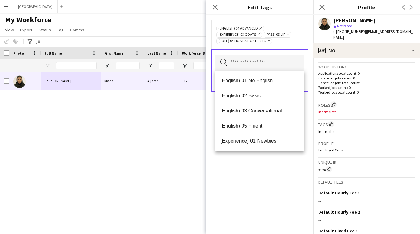
click at [258, 166] on div "(English) 04 Advanced Remove (Experience) 03 GOATS Remove (PPSS) 03 VIP Remove …" at bounding box center [259, 124] width 107 height 219
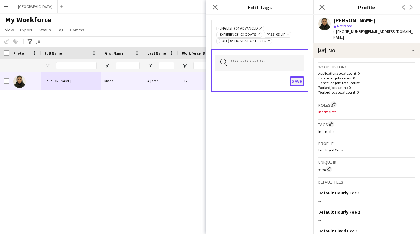
click at [295, 83] on button "Save" at bounding box center [296, 81] width 15 height 10
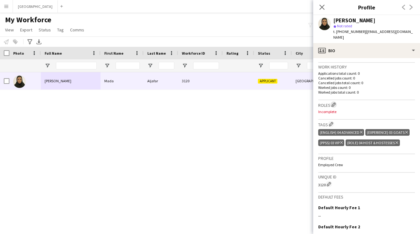
click at [334, 101] on button "Edit crew company roles" at bounding box center [333, 104] width 6 height 6
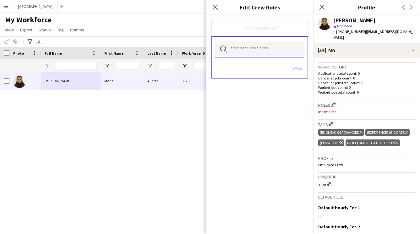
click at [248, 48] on input "text" at bounding box center [259, 50] width 89 height 16
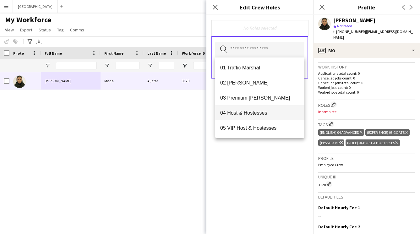
click at [245, 112] on span "04 Host & Hostesses" at bounding box center [259, 113] width 79 height 6
click at [256, 188] on div "04 Host & Hostesses Remove Search by role type Save" at bounding box center [259, 124] width 107 height 219
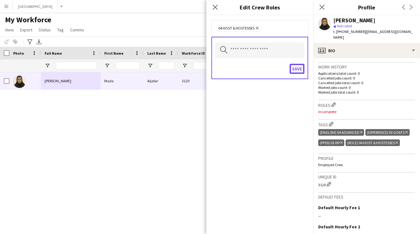
click at [295, 70] on button "Save" at bounding box center [296, 69] width 15 height 10
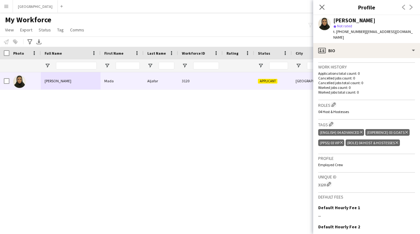
scroll to position [0, 0]
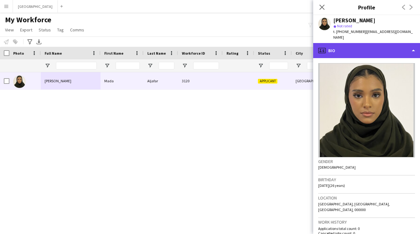
click at [358, 45] on div "profile Bio" at bounding box center [366, 50] width 107 height 15
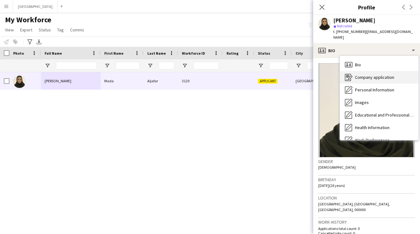
click at [359, 74] on div "Company application Company application" at bounding box center [379, 77] width 78 height 13
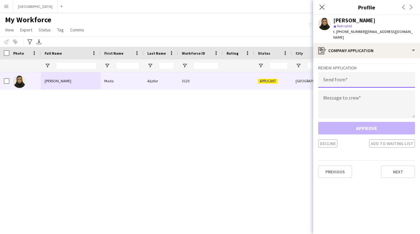
click at [375, 77] on input "email" at bounding box center [366, 80] width 97 height 16
paste input "**********"
type input "**********"
click at [353, 90] on textarea at bounding box center [366, 104] width 97 height 28
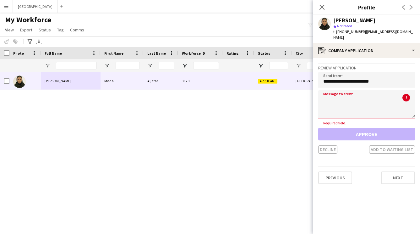
paste textarea "**********"
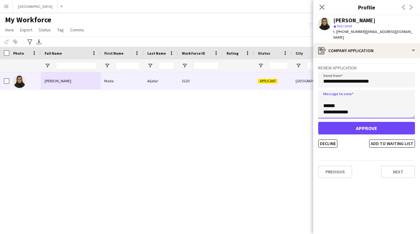
scroll to position [113, 0]
type textarea "**********"
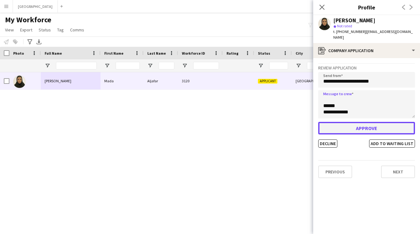
click at [359, 123] on button "Approve" at bounding box center [366, 128] width 97 height 13
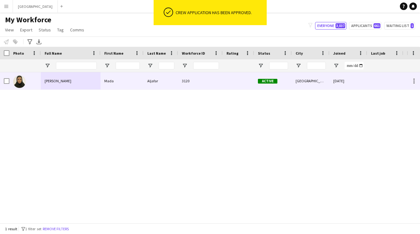
click at [129, 80] on div "Mada" at bounding box center [121, 80] width 43 height 17
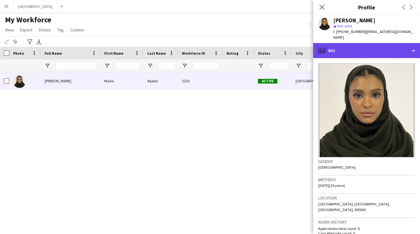
click at [351, 47] on div "profile Bio" at bounding box center [366, 50] width 107 height 15
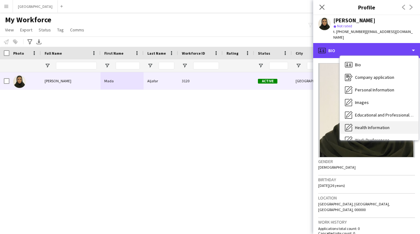
scroll to position [72, 0]
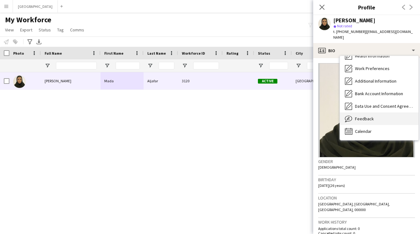
click at [361, 116] on span "Feedback" at bounding box center [364, 119] width 19 height 6
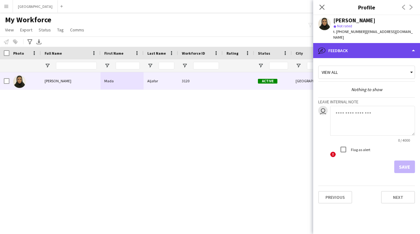
click at [342, 45] on div "bubble-pencil Feedback" at bounding box center [366, 50] width 107 height 15
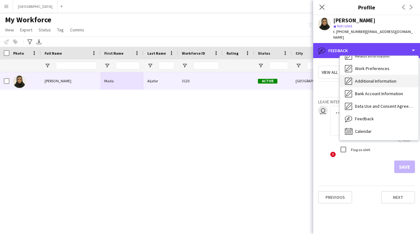
scroll to position [0, 0]
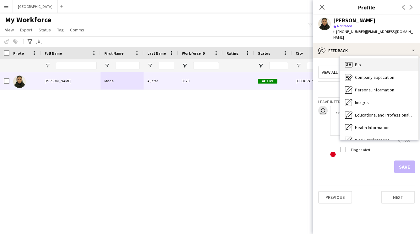
click at [355, 62] on span "Bio" at bounding box center [358, 65] width 6 height 6
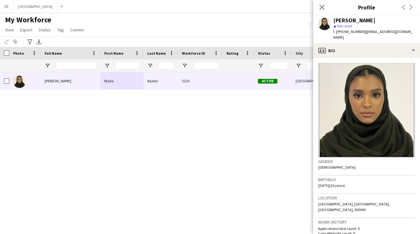
scroll to position [213, 0]
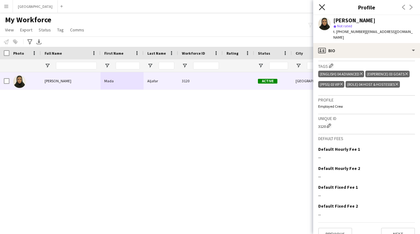
click at [319, 8] on icon "Close pop-in" at bounding box center [322, 7] width 6 height 6
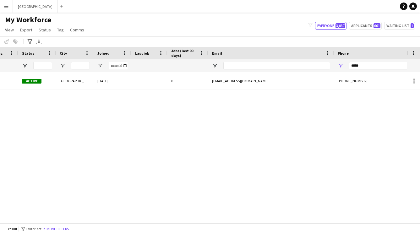
scroll to position [0, 284]
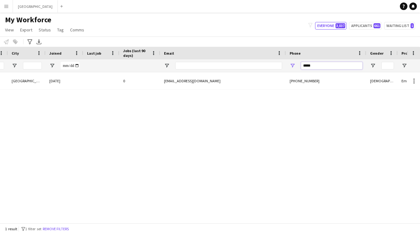
click at [321, 67] on input "*****" at bounding box center [332, 66] width 62 height 8
type input "*"
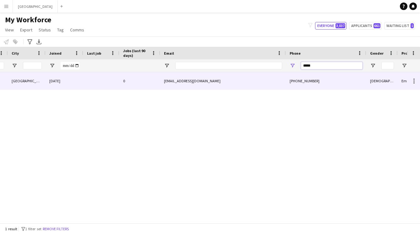
scroll to position [0, 0]
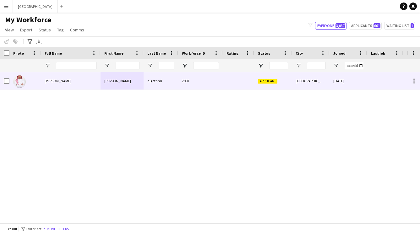
type input "*****"
click at [179, 81] on div "2997" at bounding box center [200, 80] width 45 height 17
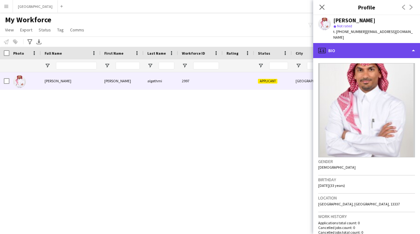
click at [360, 43] on div "profile Bio" at bounding box center [366, 50] width 107 height 15
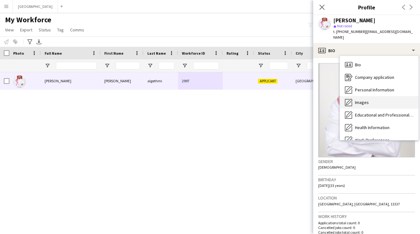
click at [361, 100] on span "Images" at bounding box center [362, 103] width 14 height 6
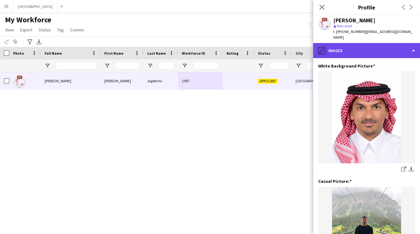
click at [362, 50] on div "pencil4 Images" at bounding box center [366, 50] width 107 height 15
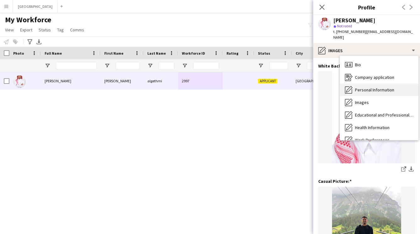
click at [364, 84] on div "Personal Information Personal Information" at bounding box center [379, 90] width 78 height 13
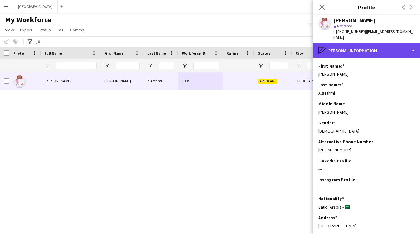
click at [360, 47] on div "pencil4 Personal Information" at bounding box center [366, 50] width 107 height 15
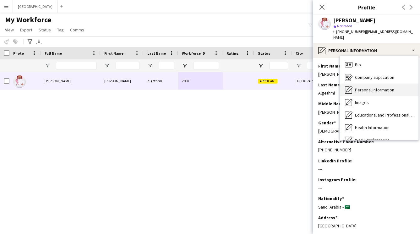
click at [369, 87] on span "Personal Information" at bounding box center [374, 90] width 39 height 6
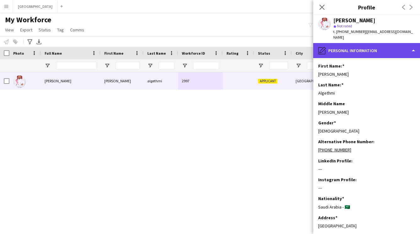
click at [375, 43] on div "pencil4 Personal Information" at bounding box center [366, 50] width 107 height 15
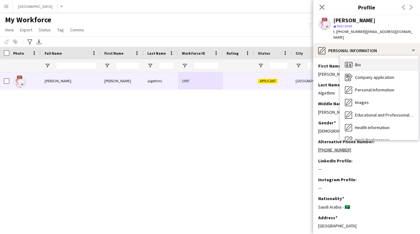
click at [367, 59] on div "Bio Bio" at bounding box center [379, 64] width 78 height 13
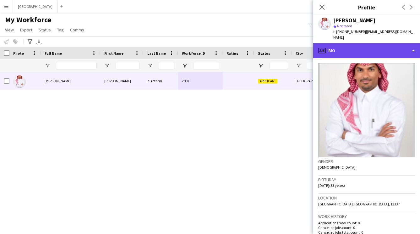
click at [358, 50] on div "profile Bio" at bounding box center [366, 50] width 107 height 15
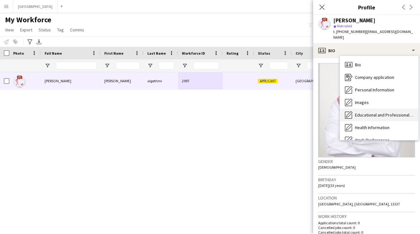
click at [369, 112] on span "Educational and Professional Background" at bounding box center [384, 115] width 58 height 6
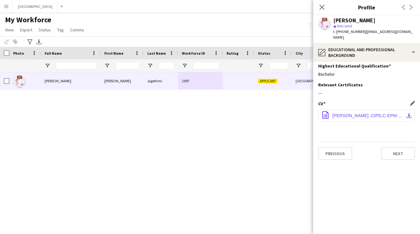
click at [409, 113] on app-icon "download-bottom" at bounding box center [408, 115] width 5 height 5
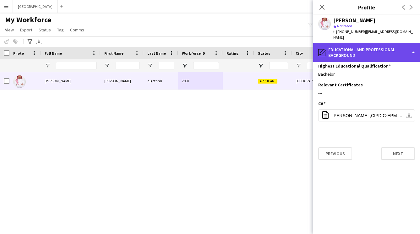
click at [351, 47] on div "pencil4 Educational and Professional Background" at bounding box center [366, 52] width 107 height 19
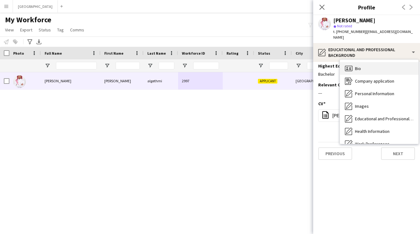
click at [358, 66] on span "Bio" at bounding box center [358, 69] width 6 height 6
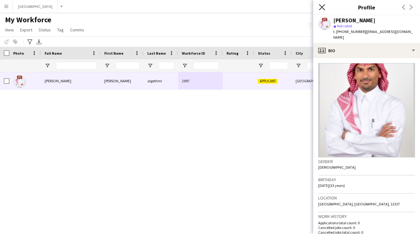
click at [320, 7] on icon "Close pop-in" at bounding box center [322, 7] width 6 height 6
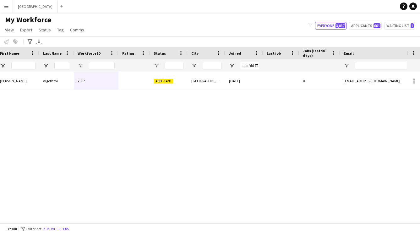
scroll to position [0, 267]
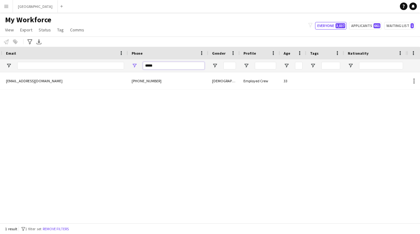
click at [189, 64] on input "*****" at bounding box center [174, 66] width 62 height 8
type input "*"
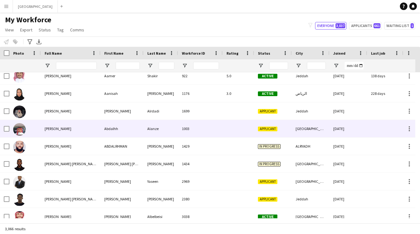
scroll to position [0, 0]
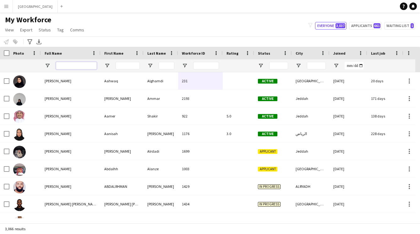
click at [75, 67] on input "Full Name Filter Input" at bounding box center [76, 66] width 41 height 8
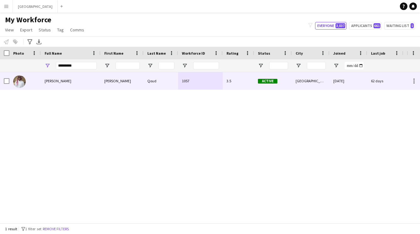
click at [71, 86] on div "[PERSON_NAME]" at bounding box center [71, 80] width 60 height 17
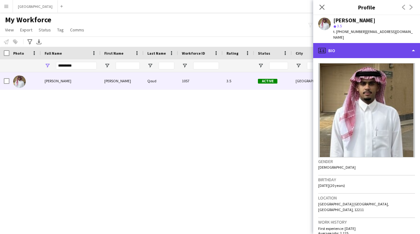
click at [348, 43] on div "profile Bio" at bounding box center [366, 50] width 107 height 15
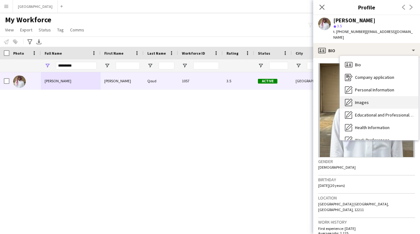
click at [355, 100] on span "Images" at bounding box center [362, 103] width 14 height 6
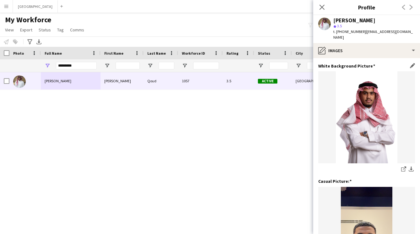
scroll to position [205, 0]
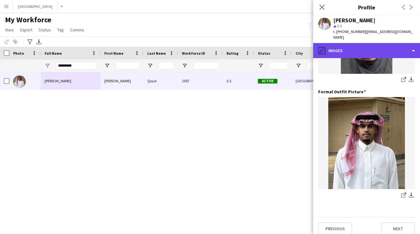
click at [341, 45] on div "pencil4 Images" at bounding box center [366, 50] width 107 height 15
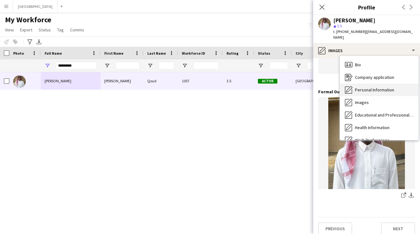
click at [350, 86] on icon "Personal Information" at bounding box center [349, 90] width 8 height 8
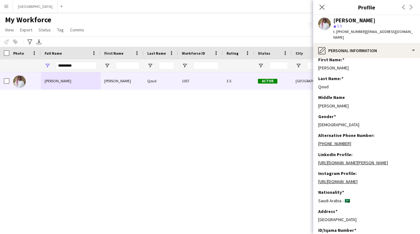
scroll to position [0, 0]
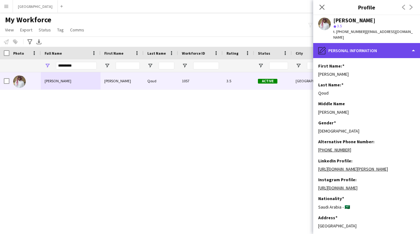
click at [350, 45] on div "pencil4 Personal Information" at bounding box center [366, 50] width 107 height 15
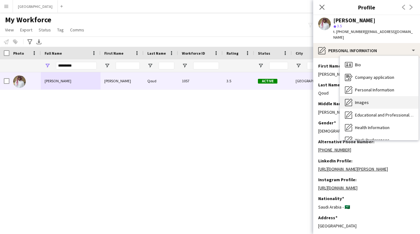
click at [360, 100] on span "Images" at bounding box center [362, 103] width 14 height 6
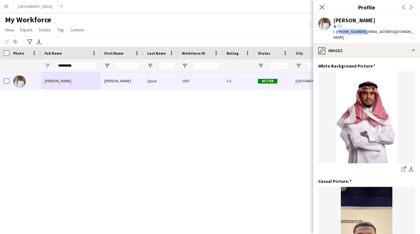
drag, startPoint x: 361, startPoint y: 32, endPoint x: 337, endPoint y: 30, distance: 23.3
click at [337, 30] on span "t. +966551261980" at bounding box center [349, 31] width 33 height 5
copy span "966551261980"
click at [74, 66] on input "*********" at bounding box center [76, 66] width 41 height 8
type input "*"
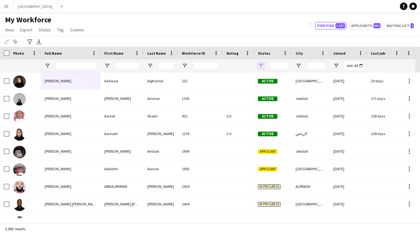
click at [260, 65] on span "Open Filter Menu" at bounding box center [261, 66] width 6 height 6
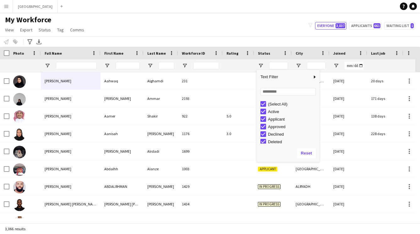
click at [264, 99] on div "(Select All) Active Applicant Approved Declined Deleted" at bounding box center [287, 121] width 63 height 45
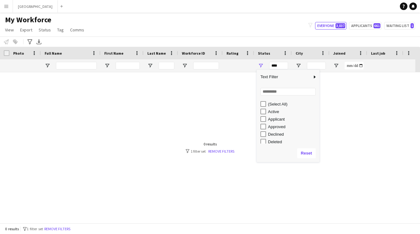
click at [261, 108] on div "Active" at bounding box center [289, 112] width 59 height 8
type input "**********"
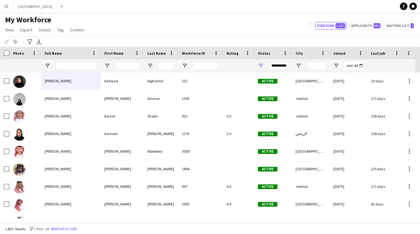
click at [255, 29] on div "My Workforce View Views Default view New view Update view Delete view Edit name…" at bounding box center [210, 25] width 420 height 21
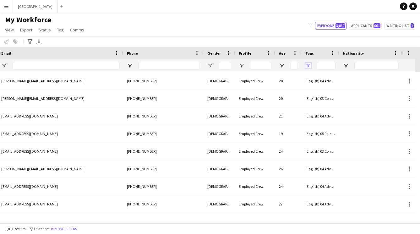
click at [309, 65] on span "Open Filter Menu" at bounding box center [308, 66] width 6 height 6
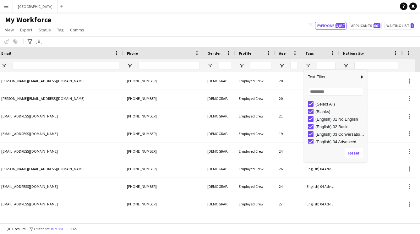
click at [294, 31] on div "My Workforce View Views Default view New view Update view Delete view Edit name…" at bounding box center [210, 25] width 420 height 21
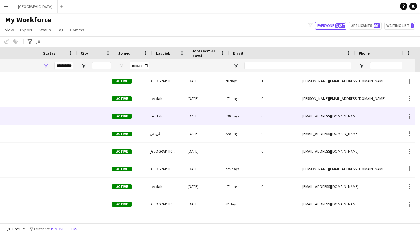
scroll to position [0, 146]
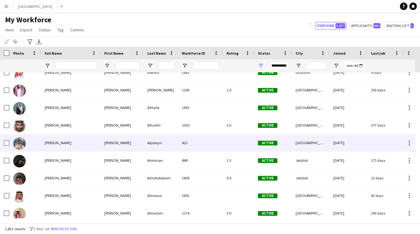
click at [102, 141] on div "[PERSON_NAME]" at bounding box center [121, 142] width 43 height 17
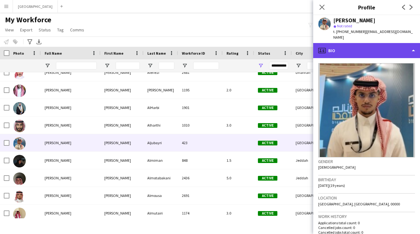
click at [345, 44] on div "profile Bio" at bounding box center [366, 50] width 107 height 15
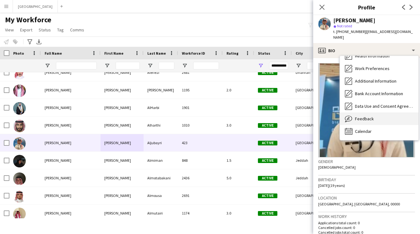
click at [362, 116] on span "Feedback" at bounding box center [364, 119] width 19 height 6
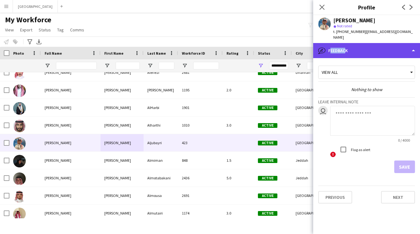
click at [342, 43] on div "bubble-pencil Feedback" at bounding box center [366, 50] width 107 height 15
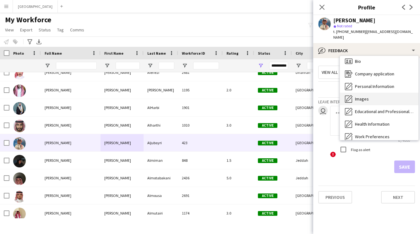
click at [359, 96] on span "Images" at bounding box center [362, 99] width 14 height 6
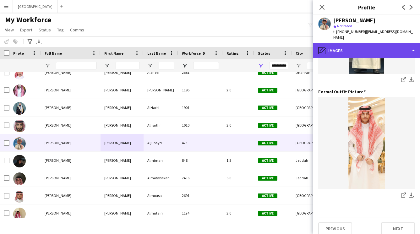
click at [355, 45] on div "pencil4 Images" at bounding box center [366, 50] width 107 height 15
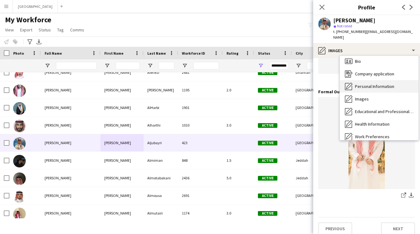
click at [363, 83] on div "Personal Information Personal Information" at bounding box center [379, 86] width 78 height 13
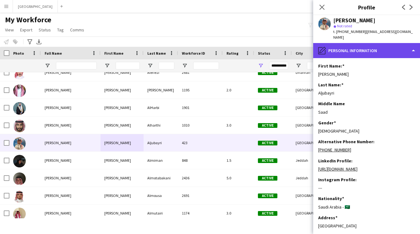
click at [347, 43] on div "pencil4 Personal Information" at bounding box center [366, 50] width 107 height 15
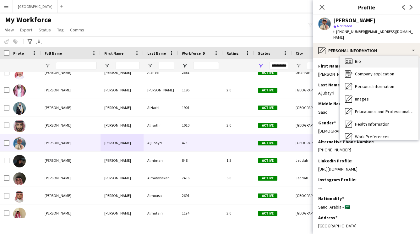
click at [356, 58] on span "Bio" at bounding box center [358, 61] width 6 height 6
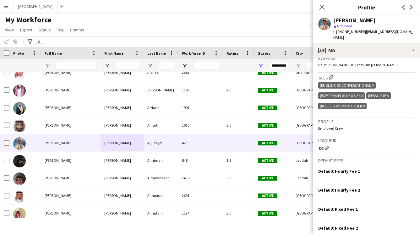
scroll to position [0, 0]
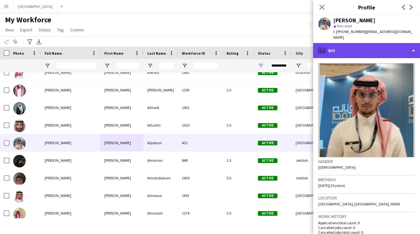
click at [359, 43] on div "profile Bio" at bounding box center [366, 50] width 107 height 15
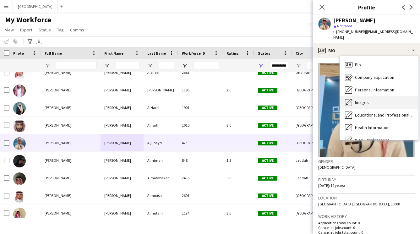
click at [368, 100] on span "Images" at bounding box center [362, 103] width 14 height 6
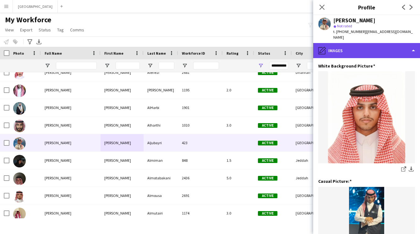
click at [349, 43] on div "pencil4 Images" at bounding box center [366, 50] width 107 height 15
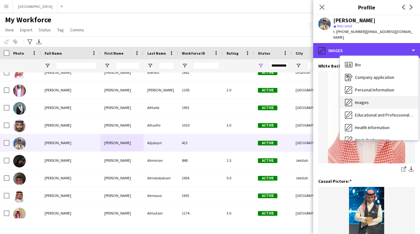
scroll to position [72, 0]
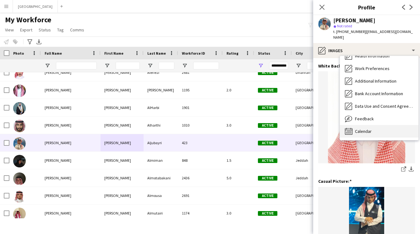
click at [364, 128] on span "Calendar" at bounding box center [363, 131] width 17 height 6
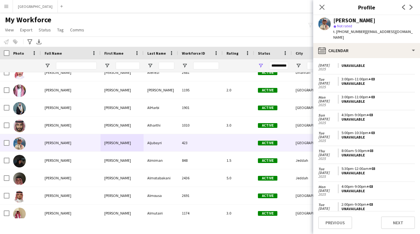
scroll to position [0, 0]
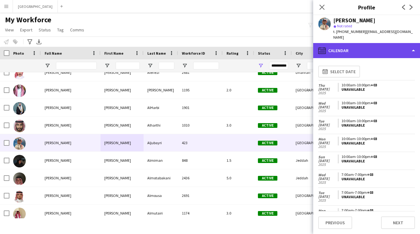
click at [363, 45] on div "calendar-full Calendar" at bounding box center [366, 50] width 107 height 15
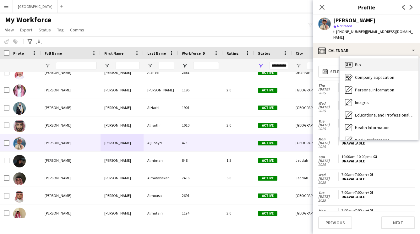
click at [364, 62] on div "Bio Bio" at bounding box center [379, 64] width 78 height 13
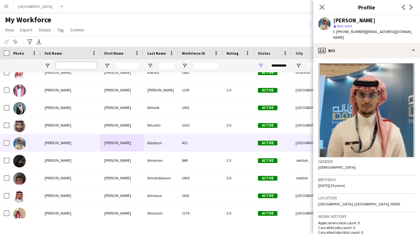
click at [68, 66] on input "Full Name Filter Input" at bounding box center [76, 66] width 41 height 8
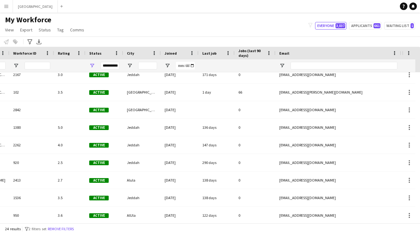
scroll to position [0, 291]
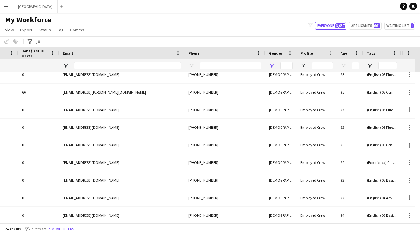
type input "*****"
click at [271, 64] on span "Open Filter Menu" at bounding box center [272, 66] width 6 height 6
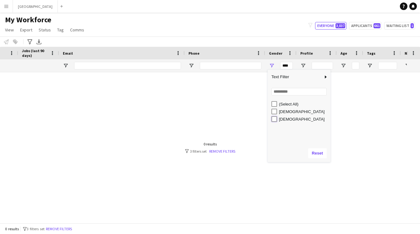
type input "********"
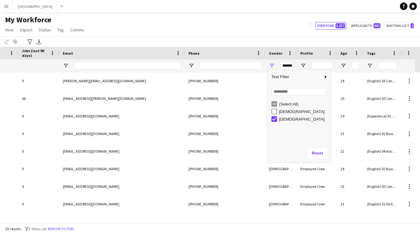
click at [229, 34] on div "My Workforce View Views Default view New view Update view Delete view Edit name…" at bounding box center [210, 25] width 420 height 21
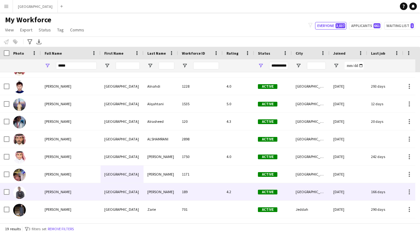
click at [103, 191] on div "[GEOGRAPHIC_DATA]" at bounding box center [121, 191] width 43 height 17
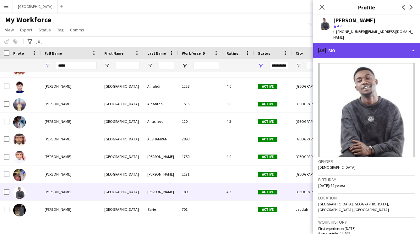
click at [378, 43] on div "profile Bio" at bounding box center [366, 50] width 107 height 15
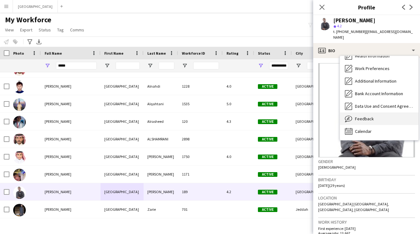
click at [363, 116] on span "Feedback" at bounding box center [364, 119] width 19 height 6
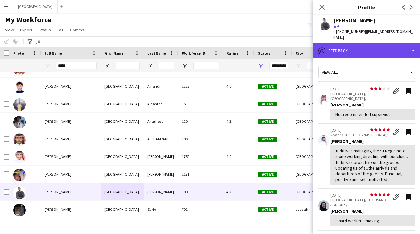
click at [349, 43] on div "bubble-pencil Feedback" at bounding box center [366, 50] width 107 height 15
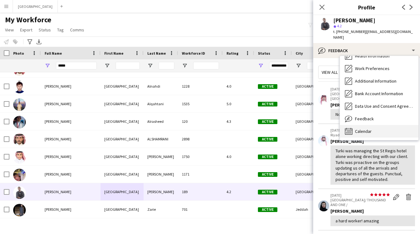
click at [359, 128] on span "Calendar" at bounding box center [363, 131] width 17 height 6
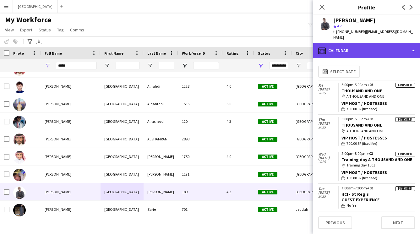
click at [352, 43] on div "calendar-full Calendar" at bounding box center [366, 50] width 107 height 15
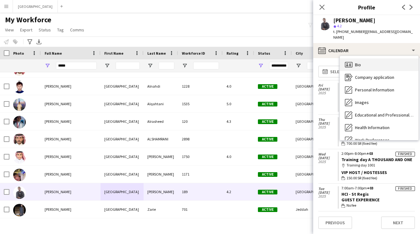
click at [359, 64] on div "Bio Bio" at bounding box center [379, 64] width 78 height 13
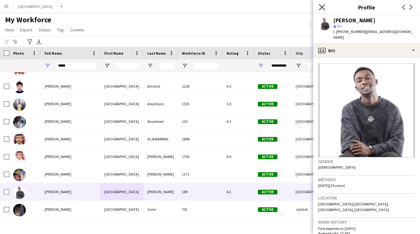
click at [323, 6] on icon "Close pop-in" at bounding box center [322, 7] width 6 height 6
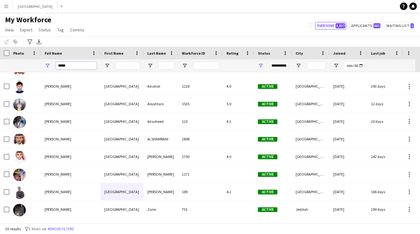
click at [78, 64] on input "*****" at bounding box center [76, 66] width 41 height 8
type input "*"
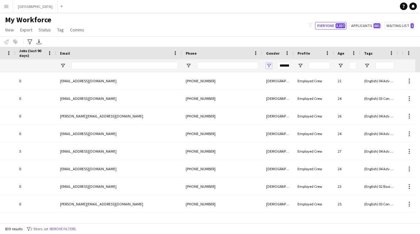
click at [268, 65] on span "Open Filter Menu" at bounding box center [269, 66] width 6 height 6
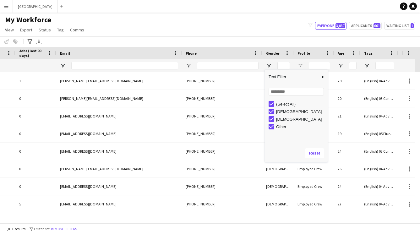
click at [238, 24] on div "My Workforce View Views Default view New view Update view Delete view Edit name…" at bounding box center [210, 25] width 420 height 21
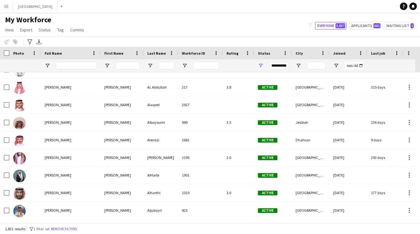
scroll to position [249, 0]
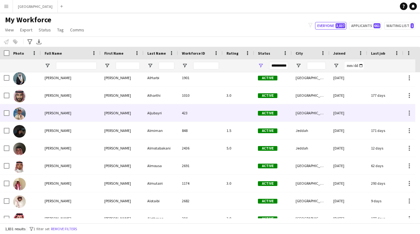
click at [77, 121] on div "[PERSON_NAME]" at bounding box center [71, 112] width 60 height 17
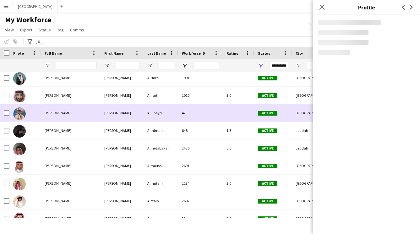
click at [77, 121] on div "[PERSON_NAME]" at bounding box center [71, 112] width 60 height 17
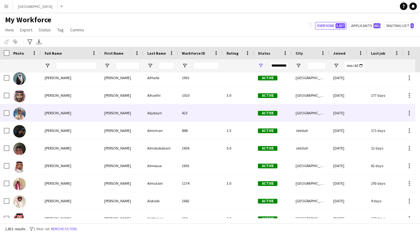
click at [151, 111] on div "Aljubayri" at bounding box center [160, 112] width 35 height 17
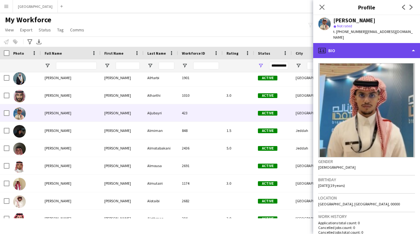
click at [352, 44] on div "profile Bio" at bounding box center [366, 50] width 107 height 15
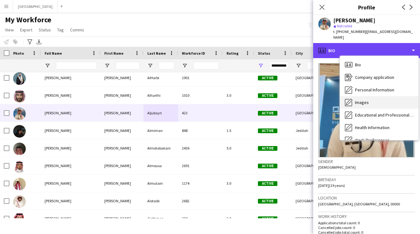
scroll to position [72, 0]
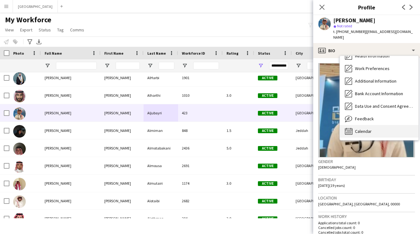
click at [362, 128] on span "Calendar" at bounding box center [363, 131] width 17 height 6
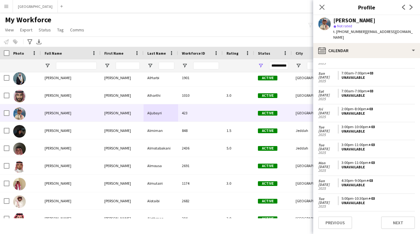
scroll to position [0, 0]
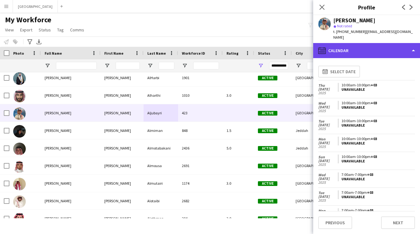
click at [341, 43] on div "calendar-full Calendar" at bounding box center [366, 50] width 107 height 15
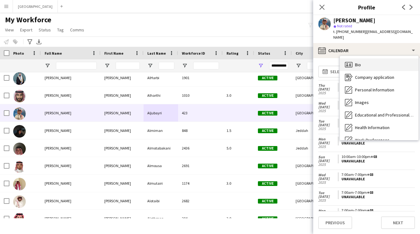
click at [364, 61] on div "Bio Bio" at bounding box center [379, 64] width 78 height 13
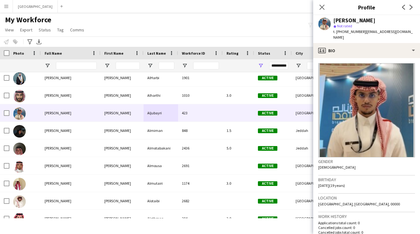
click at [6, 7] on app-icon "Menu" at bounding box center [6, 6] width 5 height 5
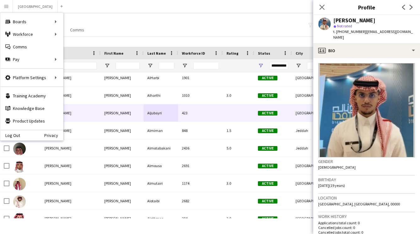
click at [159, 28] on div "My Workforce View Views Default view New view Update view Delete view Edit name…" at bounding box center [210, 25] width 420 height 21
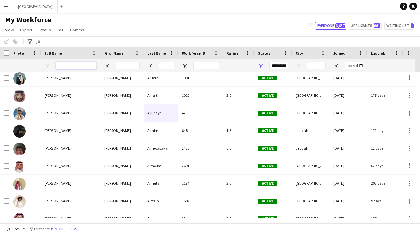
click at [77, 65] on input "Full Name Filter Input" at bounding box center [76, 66] width 41 height 8
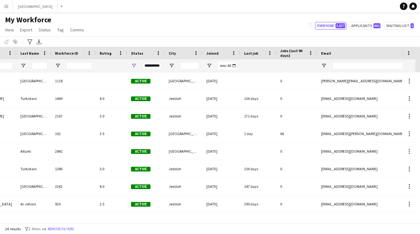
scroll to position [0, 288]
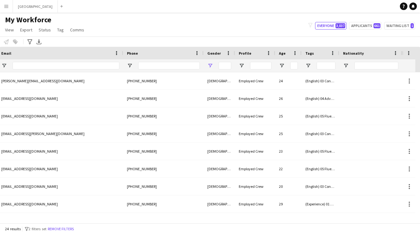
type input "*****"
click at [211, 64] on span "Open Filter Menu" at bounding box center [210, 66] width 6 height 6
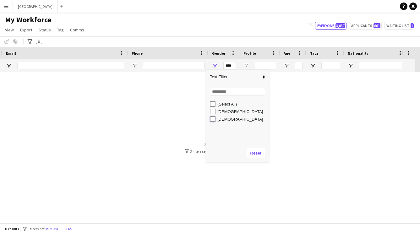
scroll to position [0, 442]
click at [213, 119] on div "[DEMOGRAPHIC_DATA]" at bounding box center [242, 119] width 63 height 8
type input "********"
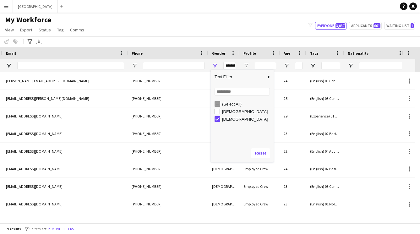
click at [211, 32] on div "My Workforce View Views Default view New view Update view Delete view Edit name…" at bounding box center [210, 25] width 420 height 21
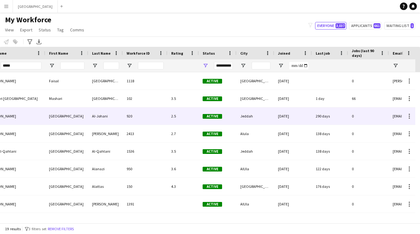
scroll to position [0, 0]
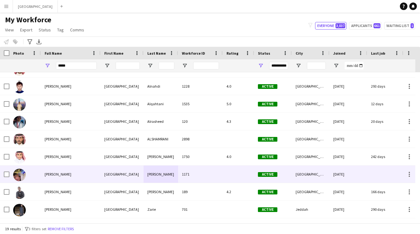
click at [100, 180] on div "Turki Mohammed" at bounding box center [71, 173] width 60 height 17
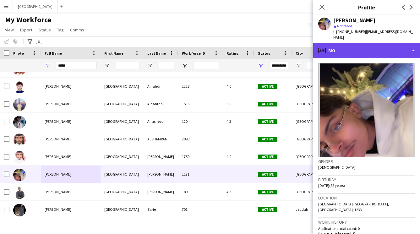
click at [351, 46] on div "profile Bio" at bounding box center [366, 50] width 107 height 15
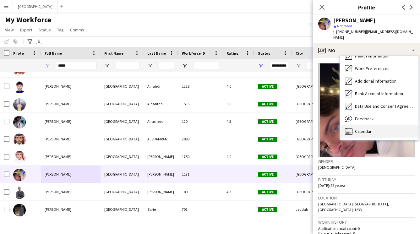
click at [359, 128] on div "Calendar Calendar" at bounding box center [379, 131] width 78 height 13
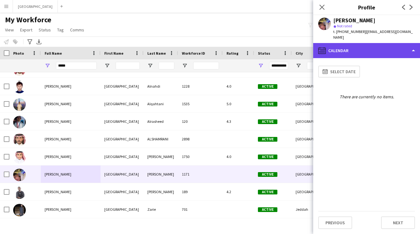
click at [355, 47] on div "calendar-full Calendar" at bounding box center [366, 50] width 107 height 15
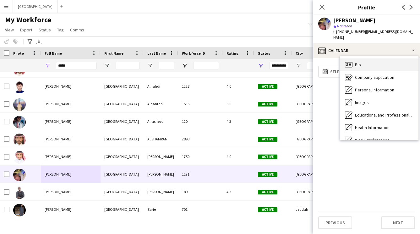
click at [362, 60] on div "Bio Bio" at bounding box center [379, 64] width 78 height 13
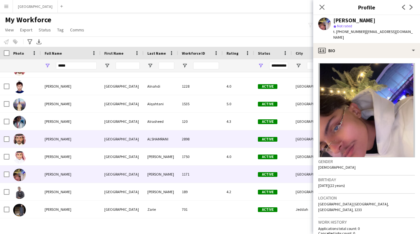
click at [65, 140] on span "[PERSON_NAME]" at bounding box center [58, 139] width 27 height 5
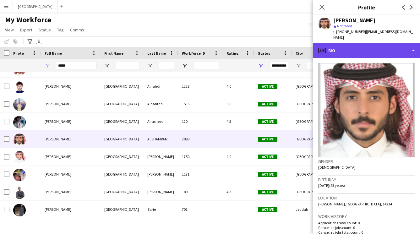
click at [374, 43] on div "profile Bio" at bounding box center [366, 50] width 107 height 15
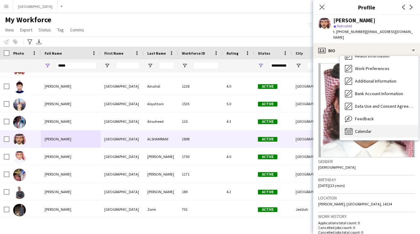
click at [365, 128] on span "Calendar" at bounding box center [363, 131] width 17 height 6
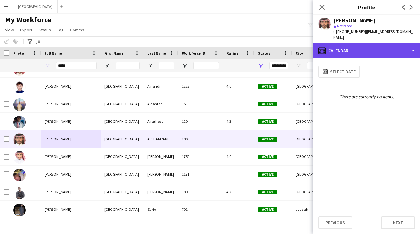
click at [370, 47] on div "calendar-full Calendar" at bounding box center [366, 50] width 107 height 15
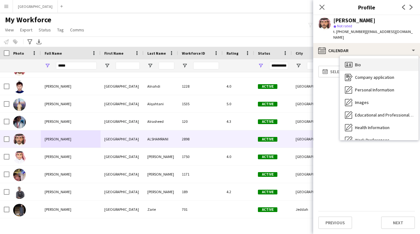
click at [361, 60] on div "Bio Bio" at bounding box center [379, 64] width 78 height 13
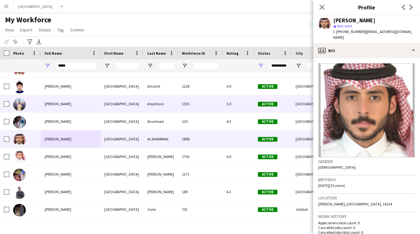
click at [69, 99] on div "Turki Alqahtani" at bounding box center [71, 103] width 60 height 17
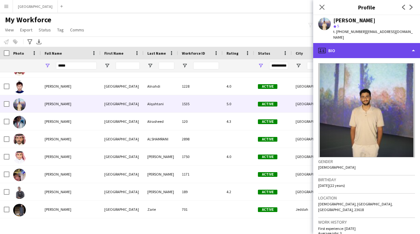
click at [350, 44] on div "profile Bio" at bounding box center [366, 50] width 107 height 15
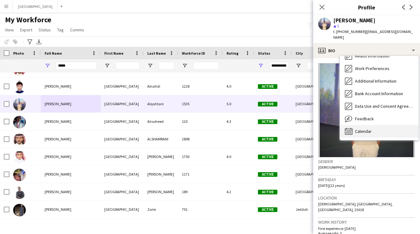
click at [355, 128] on span "Calendar" at bounding box center [363, 131] width 17 height 6
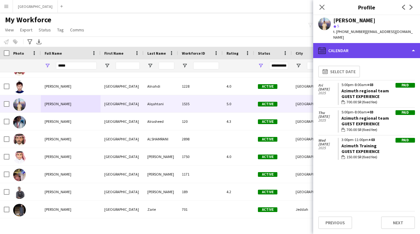
click at [357, 45] on div "calendar-full Calendar" at bounding box center [366, 50] width 107 height 15
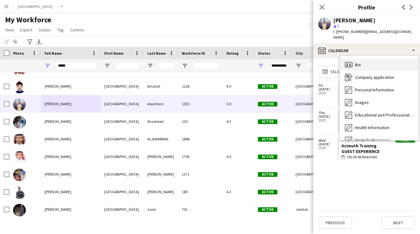
click at [352, 58] on div "Bio Bio" at bounding box center [379, 64] width 78 height 13
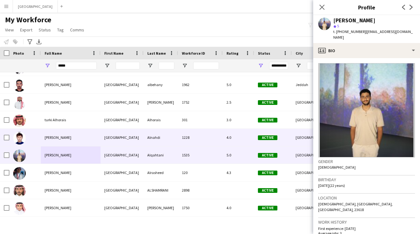
click at [108, 135] on div "[GEOGRAPHIC_DATA]" at bounding box center [121, 137] width 43 height 17
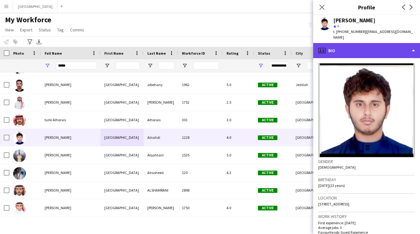
click at [342, 43] on div "profile Bio" at bounding box center [366, 50] width 107 height 15
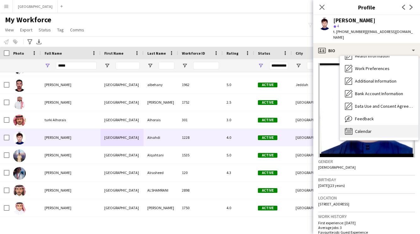
click at [357, 129] on div "Calendar Calendar" at bounding box center [379, 131] width 78 height 13
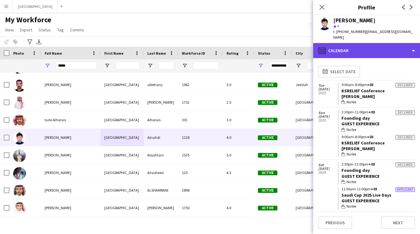
click at [366, 44] on div "calendar-full Calendar" at bounding box center [366, 50] width 107 height 15
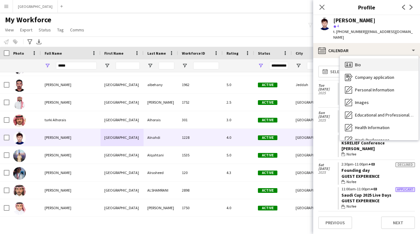
click at [365, 58] on div "Bio Bio" at bounding box center [379, 64] width 78 height 13
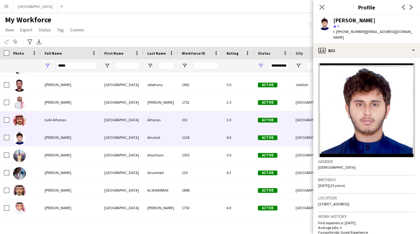
click at [104, 121] on div "turki" at bounding box center [121, 119] width 43 height 17
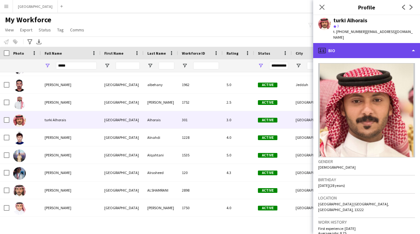
click at [342, 43] on div "profile Bio" at bounding box center [366, 50] width 107 height 15
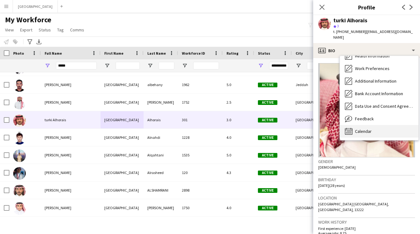
click at [362, 128] on div "Calendar Calendar" at bounding box center [379, 131] width 78 height 13
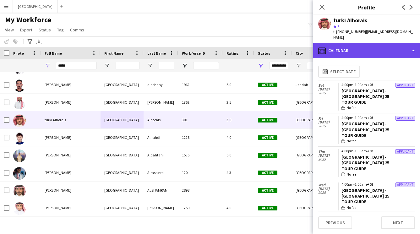
click at [351, 43] on div "calendar-full Calendar" at bounding box center [366, 50] width 107 height 15
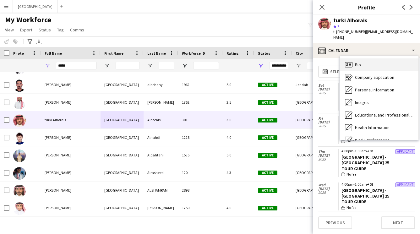
click at [366, 60] on div "Bio Bio" at bounding box center [379, 64] width 78 height 13
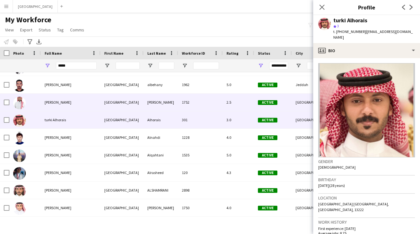
click at [136, 105] on div "[GEOGRAPHIC_DATA]" at bounding box center [121, 102] width 43 height 17
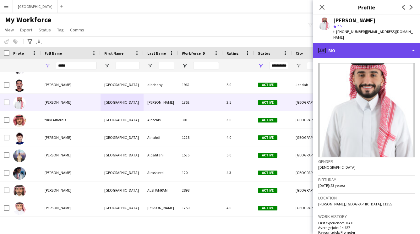
click at [369, 49] on div "profile Bio" at bounding box center [366, 50] width 107 height 15
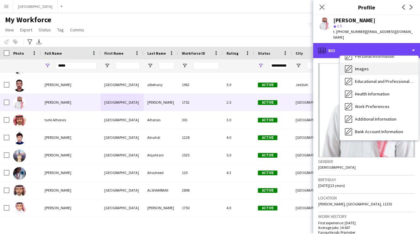
scroll to position [72, 0]
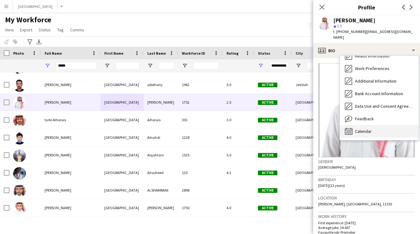
click at [365, 125] on div "Calendar Calendar" at bounding box center [379, 131] width 78 height 13
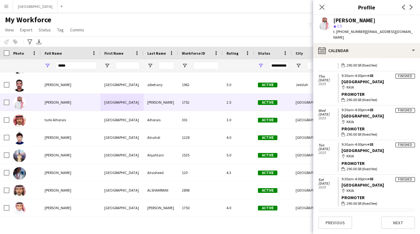
scroll to position [44, 0]
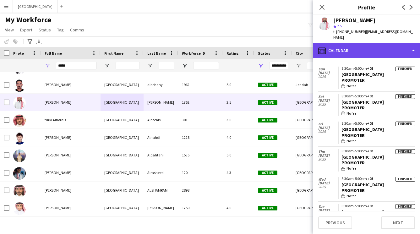
click at [352, 43] on div "calendar-full Calendar" at bounding box center [366, 50] width 107 height 15
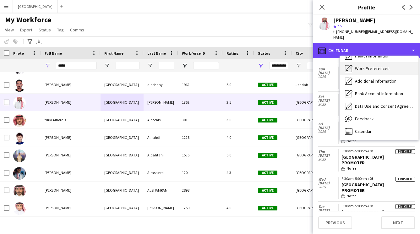
scroll to position [0, 0]
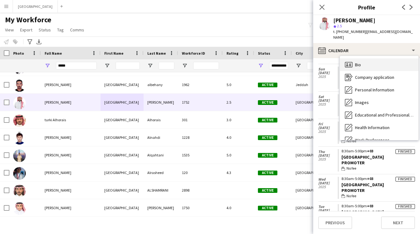
click at [359, 62] on span "Bio" at bounding box center [358, 65] width 6 height 6
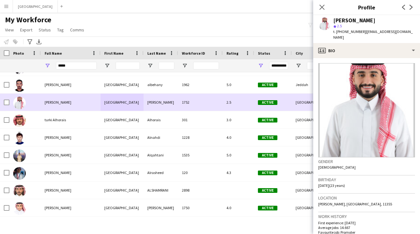
scroll to position [111, 0]
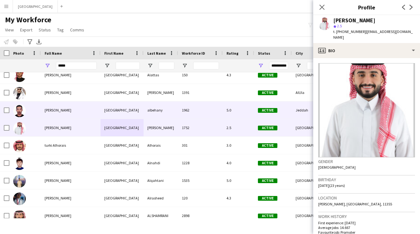
click at [111, 109] on div "[GEOGRAPHIC_DATA]" at bounding box center [121, 109] width 43 height 17
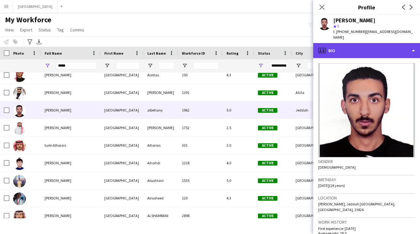
click at [345, 48] on div "profile Bio" at bounding box center [366, 50] width 107 height 15
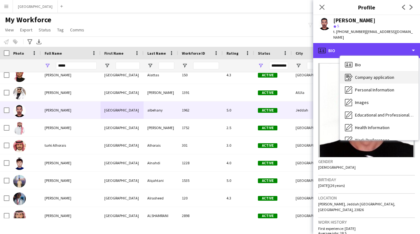
scroll to position [72, 0]
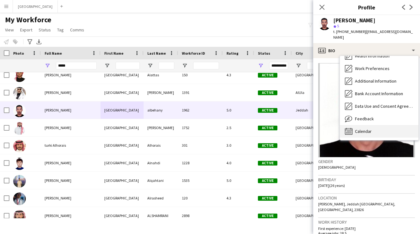
click at [361, 128] on span "Calendar" at bounding box center [363, 131] width 17 height 6
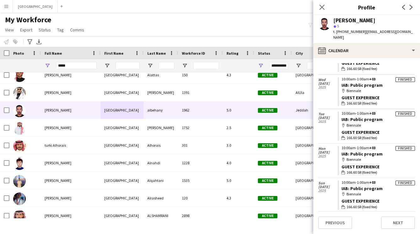
scroll to position [0, 0]
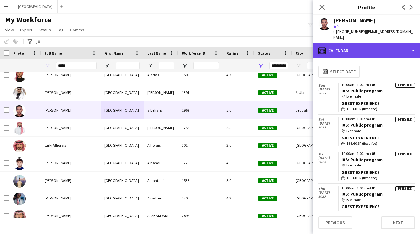
click at [375, 43] on div "calendar-full Calendar" at bounding box center [366, 50] width 107 height 15
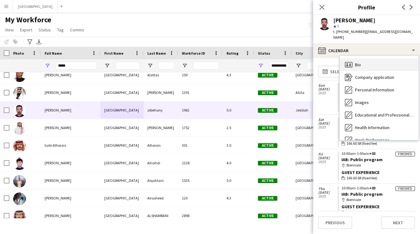
click at [366, 58] on div "Bio Bio" at bounding box center [379, 64] width 78 height 13
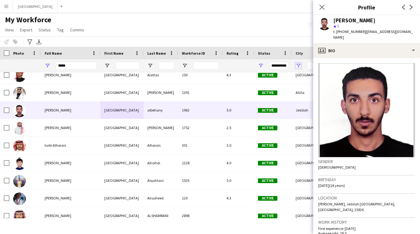
click at [299, 66] on span "Open Filter Menu" at bounding box center [298, 66] width 6 height 6
click at [323, 9] on icon "Close pop-in" at bounding box center [322, 7] width 6 height 6
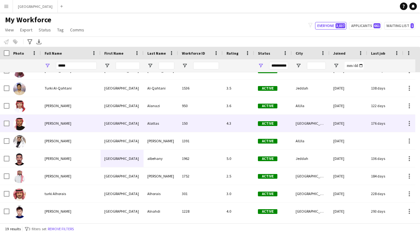
scroll to position [62, 0]
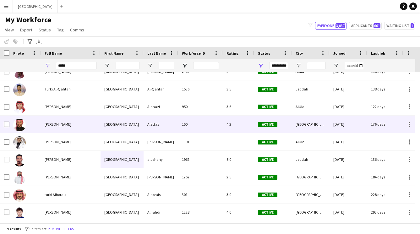
click at [103, 122] on div "[GEOGRAPHIC_DATA]" at bounding box center [121, 124] width 43 height 17
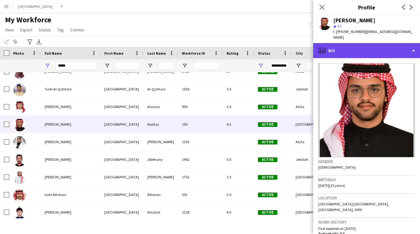
click at [347, 45] on div "profile Bio" at bounding box center [366, 50] width 107 height 15
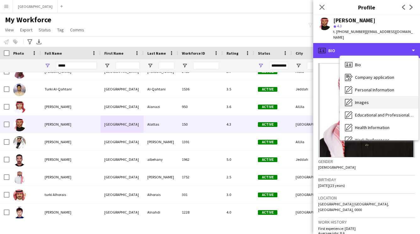
scroll to position [72, 0]
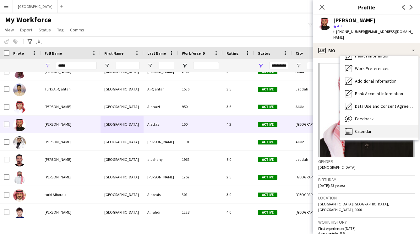
click at [356, 128] on div "Calendar Calendar" at bounding box center [379, 131] width 78 height 13
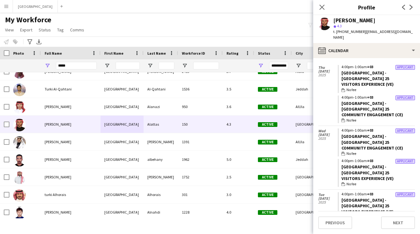
scroll to position [0, 0]
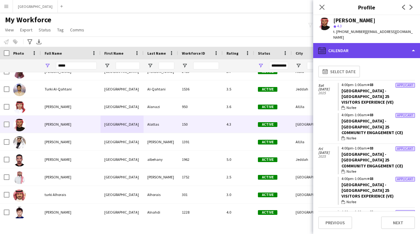
click at [354, 43] on div "calendar-full Calendar" at bounding box center [366, 50] width 107 height 15
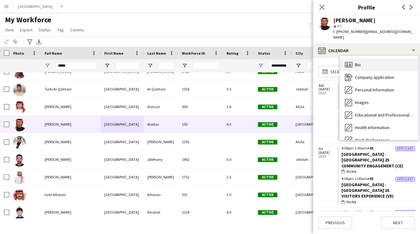
click at [368, 61] on div "Bio Bio" at bounding box center [379, 64] width 78 height 13
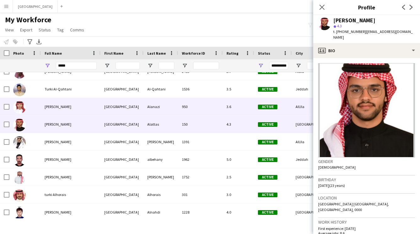
click at [77, 103] on div "Turki Alanazi" at bounding box center [71, 106] width 60 height 17
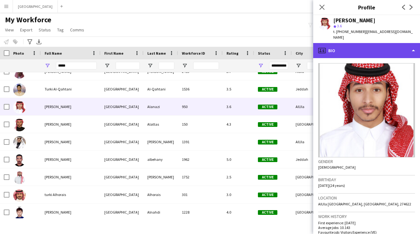
click at [353, 46] on div "profile Bio" at bounding box center [366, 50] width 107 height 15
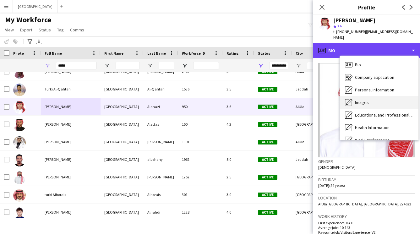
scroll to position [72, 0]
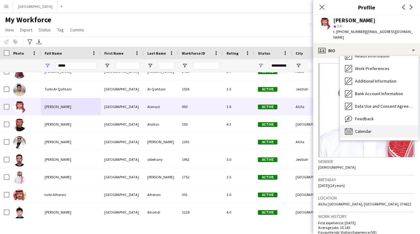
click at [365, 128] on span "Calendar" at bounding box center [363, 131] width 17 height 6
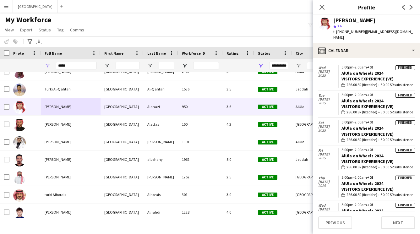
scroll to position [0, 0]
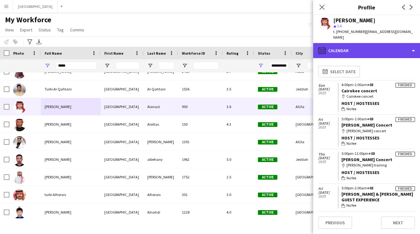
click at [362, 46] on div "calendar-full Calendar" at bounding box center [366, 50] width 107 height 15
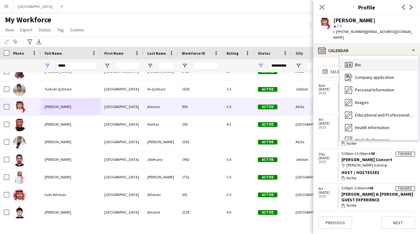
click at [369, 60] on div "Bio Bio" at bounding box center [379, 64] width 78 height 13
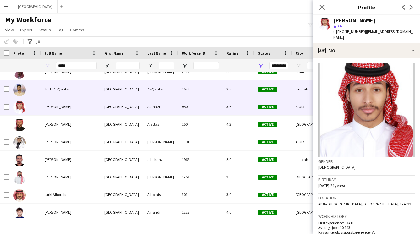
click at [132, 94] on div "[GEOGRAPHIC_DATA]" at bounding box center [121, 88] width 43 height 17
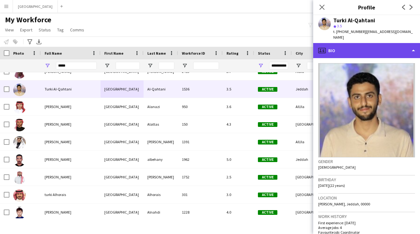
click at [356, 43] on div "profile Bio" at bounding box center [366, 50] width 107 height 15
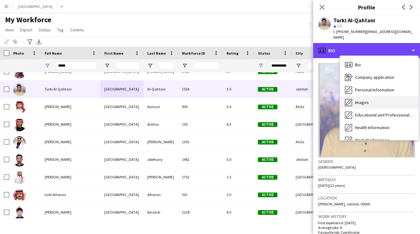
scroll to position [72, 0]
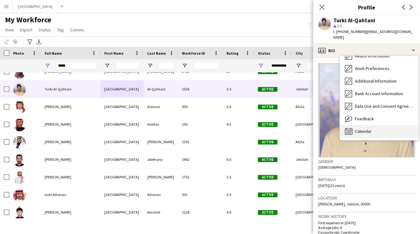
click at [369, 125] on div "Calendar Calendar" at bounding box center [379, 131] width 78 height 13
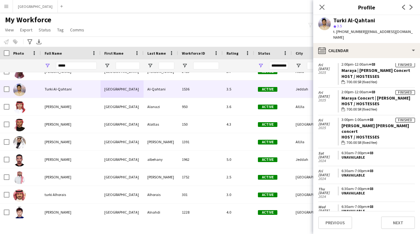
scroll to position [0, 0]
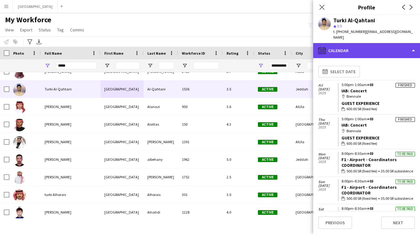
click at [359, 47] on div "calendar-full Calendar" at bounding box center [366, 50] width 107 height 15
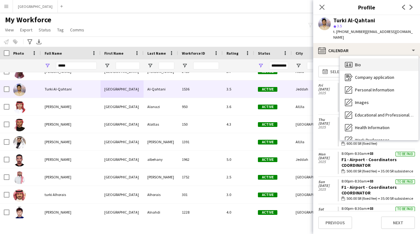
click at [356, 62] on div "Bio Bio" at bounding box center [379, 64] width 78 height 13
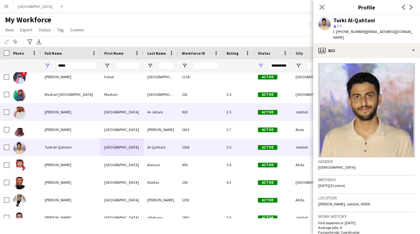
scroll to position [4, 0]
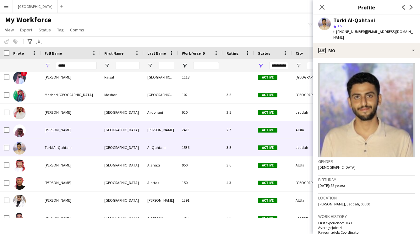
click at [158, 132] on div "Al-Mashaili" at bounding box center [160, 129] width 35 height 17
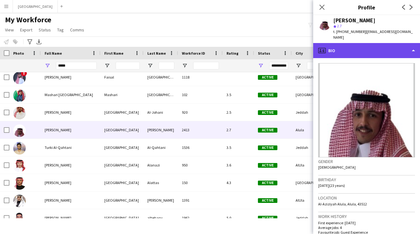
click at [345, 45] on div "profile Bio" at bounding box center [366, 50] width 107 height 15
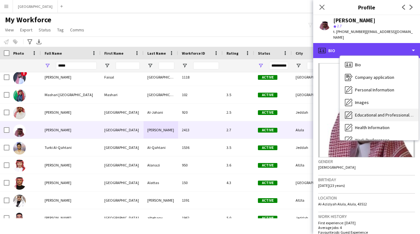
scroll to position [72, 0]
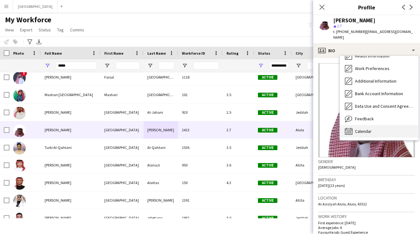
click at [364, 128] on span "Calendar" at bounding box center [363, 131] width 17 height 6
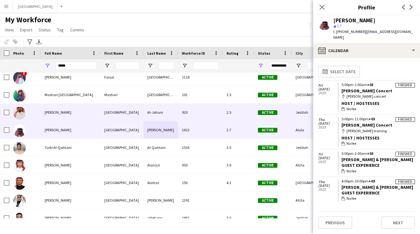
click at [173, 109] on div "Al-Johani" at bounding box center [160, 112] width 35 height 17
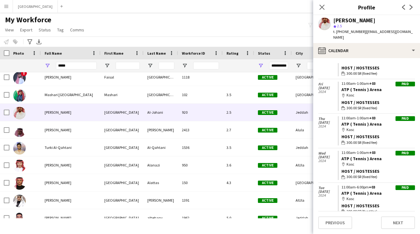
scroll to position [0, 0]
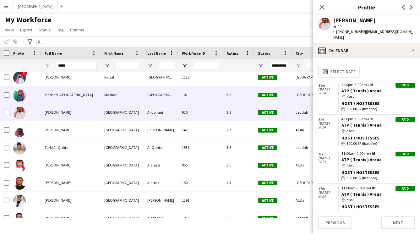
click at [159, 95] on div "[GEOGRAPHIC_DATA]" at bounding box center [160, 94] width 35 height 17
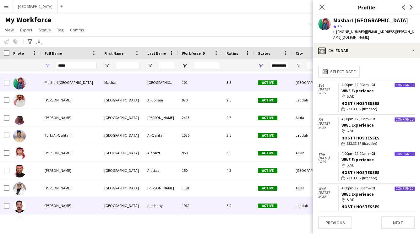
scroll to position [188, 0]
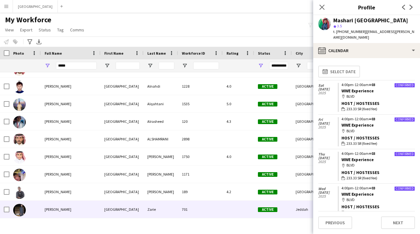
click at [103, 207] on div "[GEOGRAPHIC_DATA]" at bounding box center [121, 209] width 43 height 17
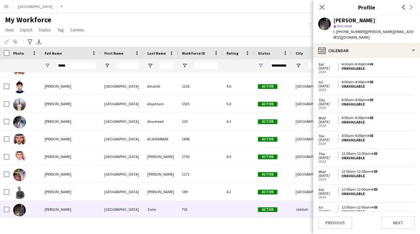
scroll to position [499, 0]
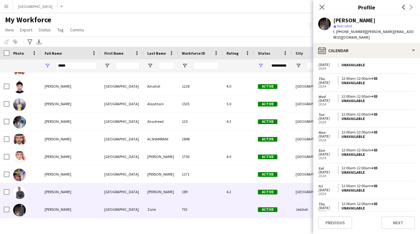
click at [157, 189] on div "[PERSON_NAME]" at bounding box center [160, 191] width 35 height 17
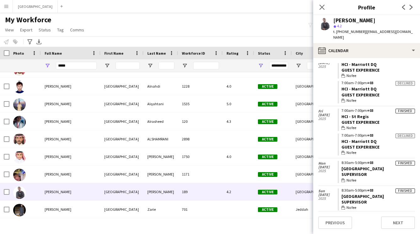
scroll to position [0, 0]
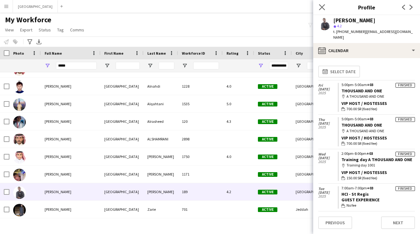
click at [325, 5] on app-icon "Close pop-in" at bounding box center [321, 7] width 9 height 9
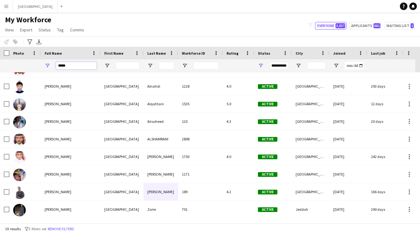
click at [86, 65] on input "*****" at bounding box center [76, 66] width 41 height 8
type input "*"
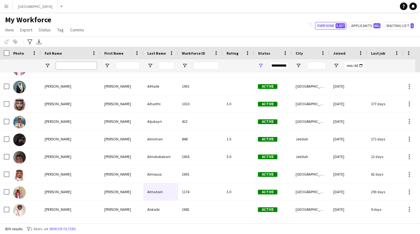
scroll to position [0, 19]
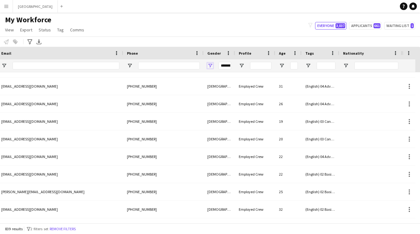
click at [211, 66] on span "Open Filter Menu" at bounding box center [210, 66] width 6 height 6
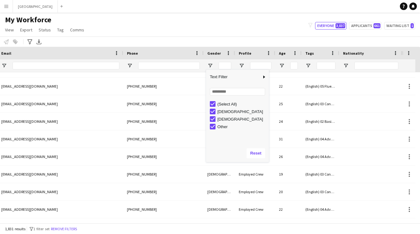
click at [205, 30] on div "My Workforce View Views Default view New view Update view Delete view Edit name…" at bounding box center [210, 25] width 420 height 21
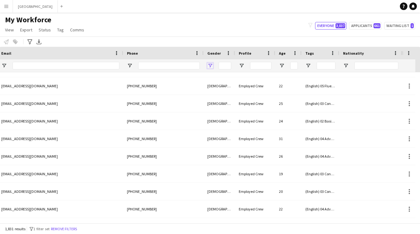
click at [208, 66] on span "Open Filter Menu" at bounding box center [210, 66] width 6 height 6
click at [184, 39] on div "Notify workforce Add to tag Select at least one crew to tag him or her. Advance…" at bounding box center [210, 41] width 420 height 10
